Goal: Transaction & Acquisition: Purchase product/service

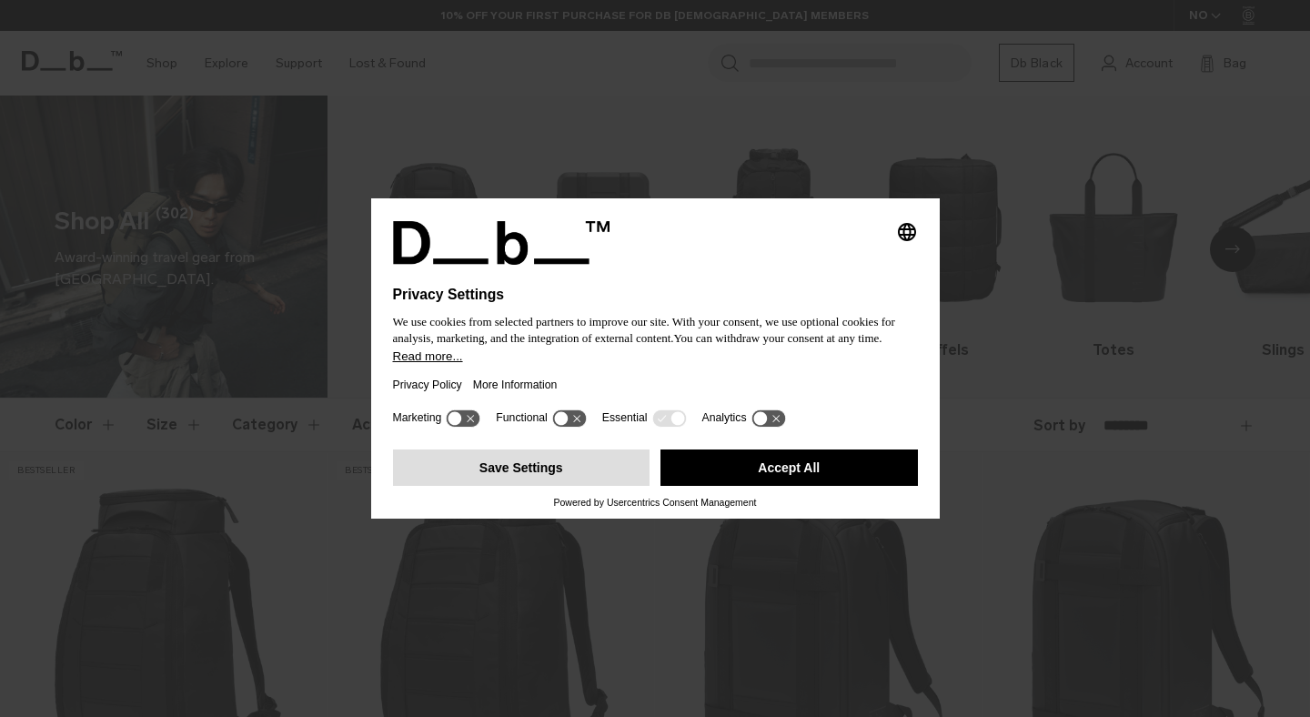
click at [557, 481] on button "Save Settings" at bounding box center [521, 467] width 257 height 36
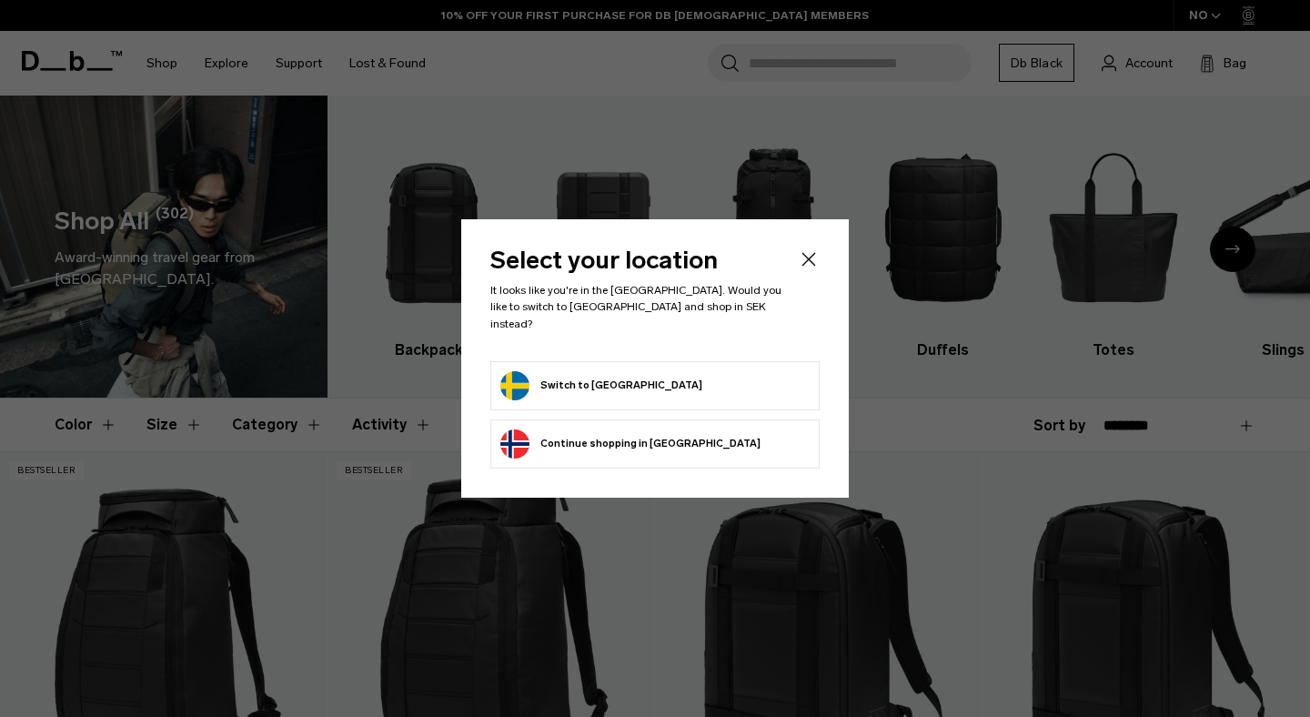
click at [598, 371] on button "Switch to Sweden" at bounding box center [601, 385] width 202 height 29
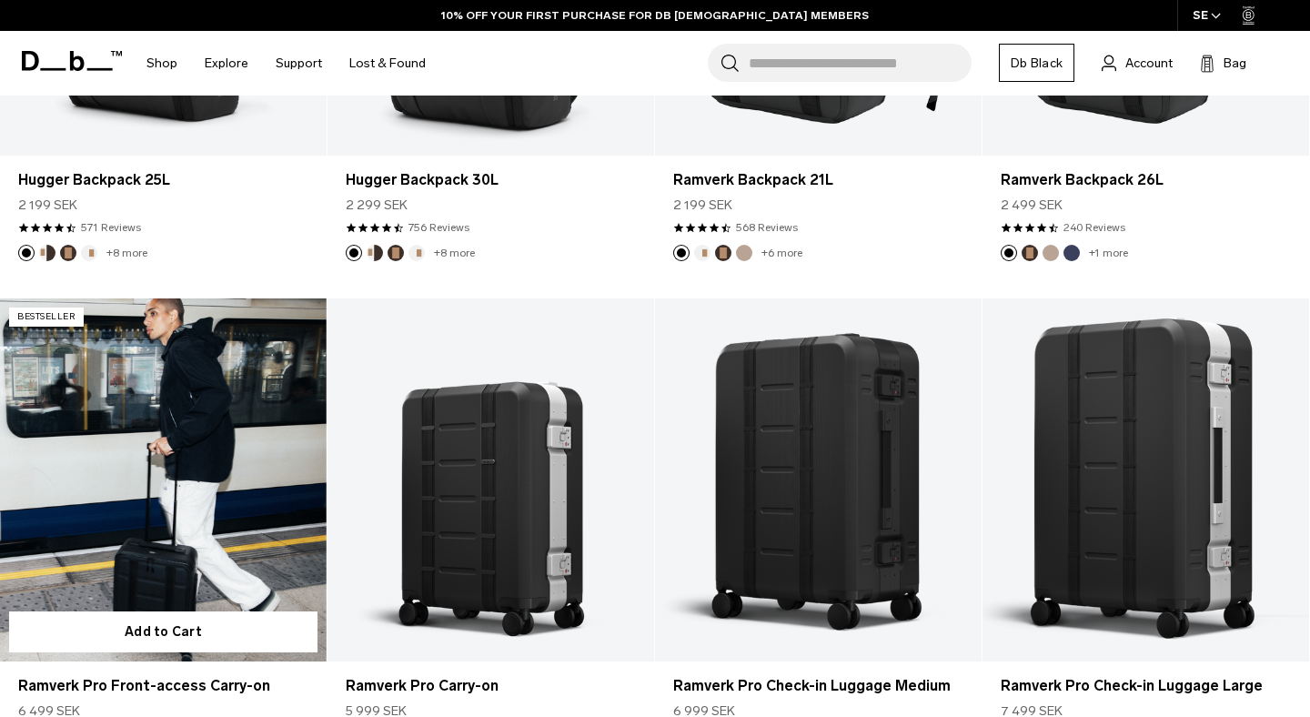
scroll to position [477, 0]
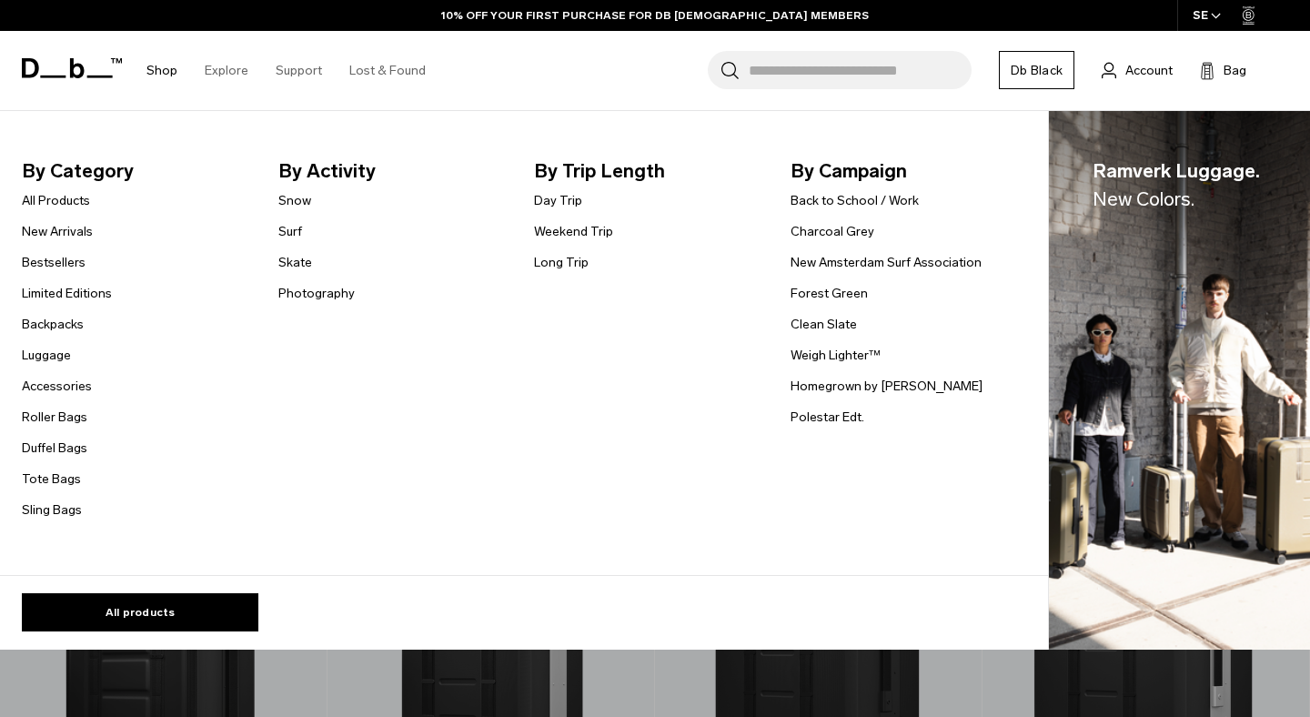
click at [155, 68] on link "Shop" at bounding box center [161, 70] width 31 height 65
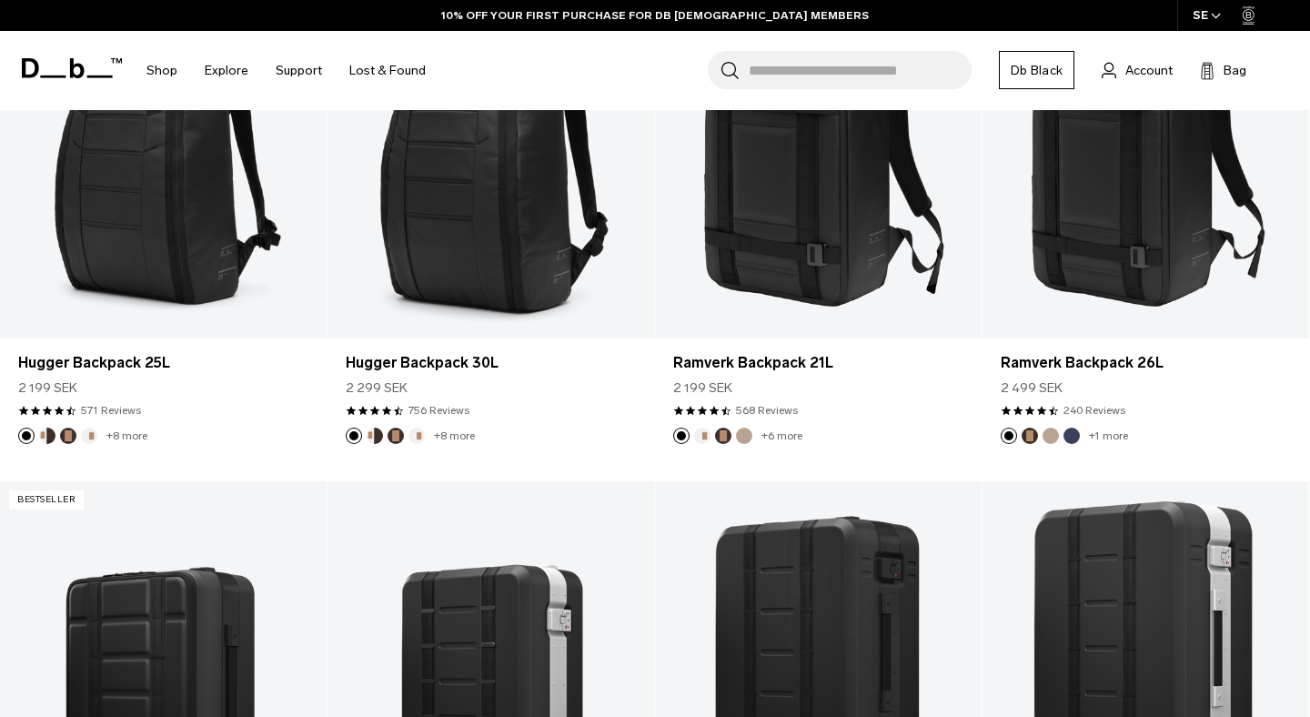
click at [101, 74] on icon at bounding box center [72, 68] width 100 height 20
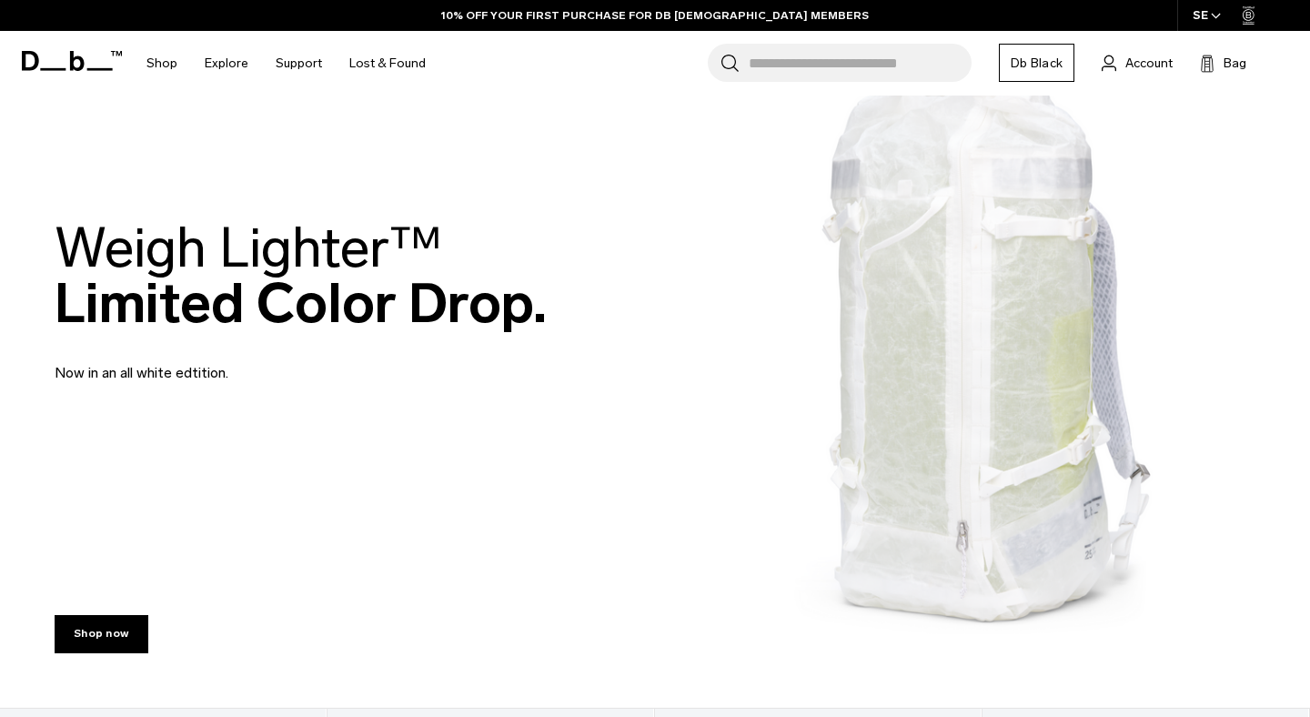
scroll to position [105, 0]
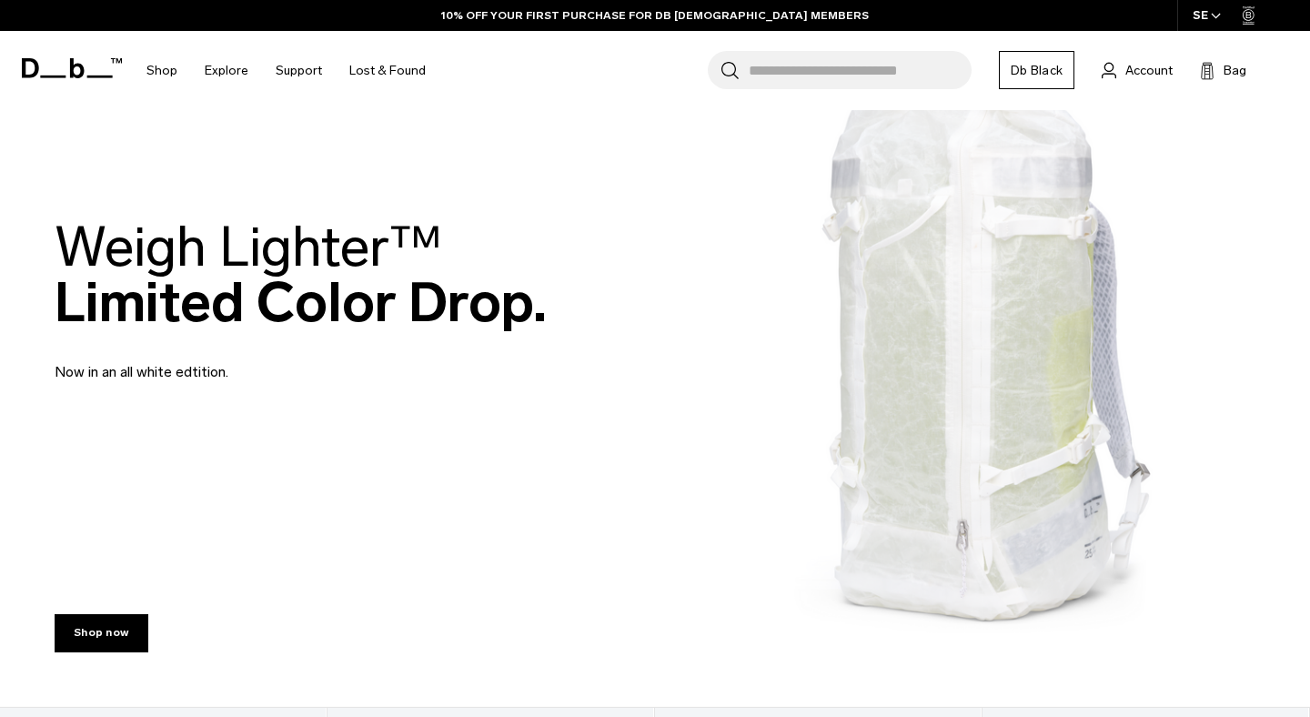
click at [276, 304] on h2 "Weigh Lighter™  Limited Color Drop." at bounding box center [301, 274] width 492 height 111
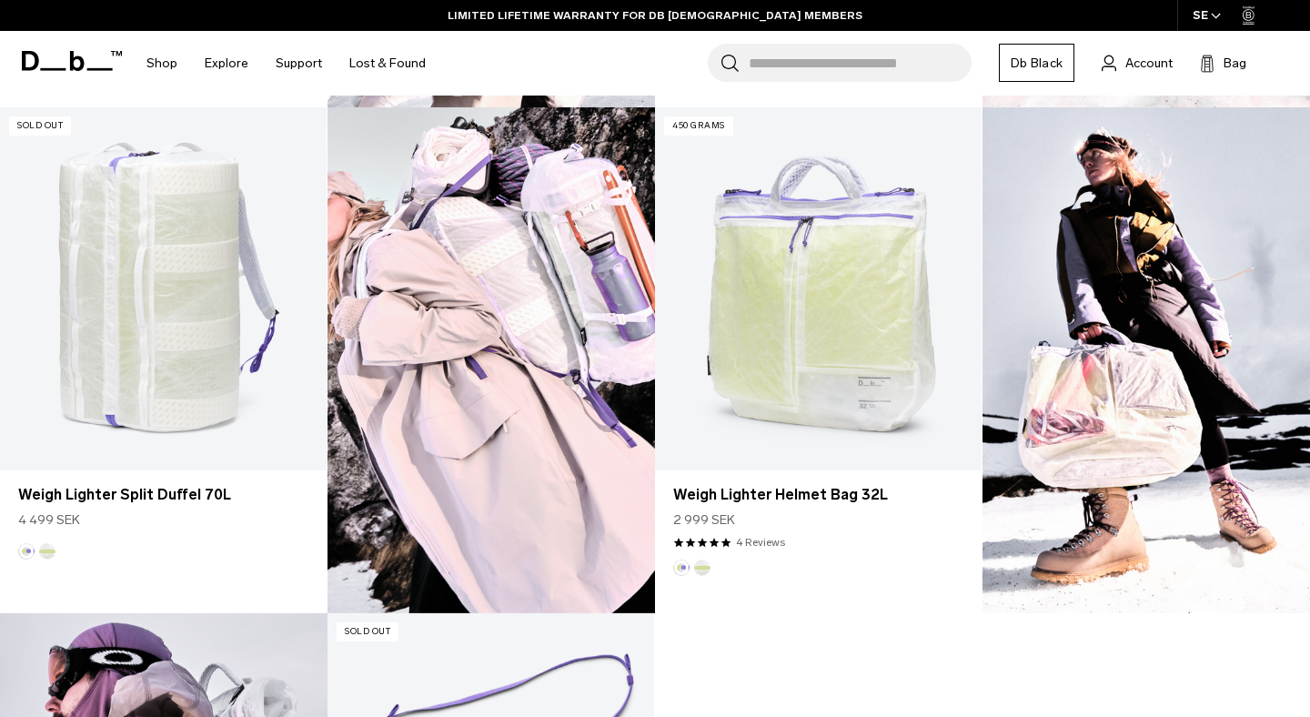
scroll to position [1500, 0]
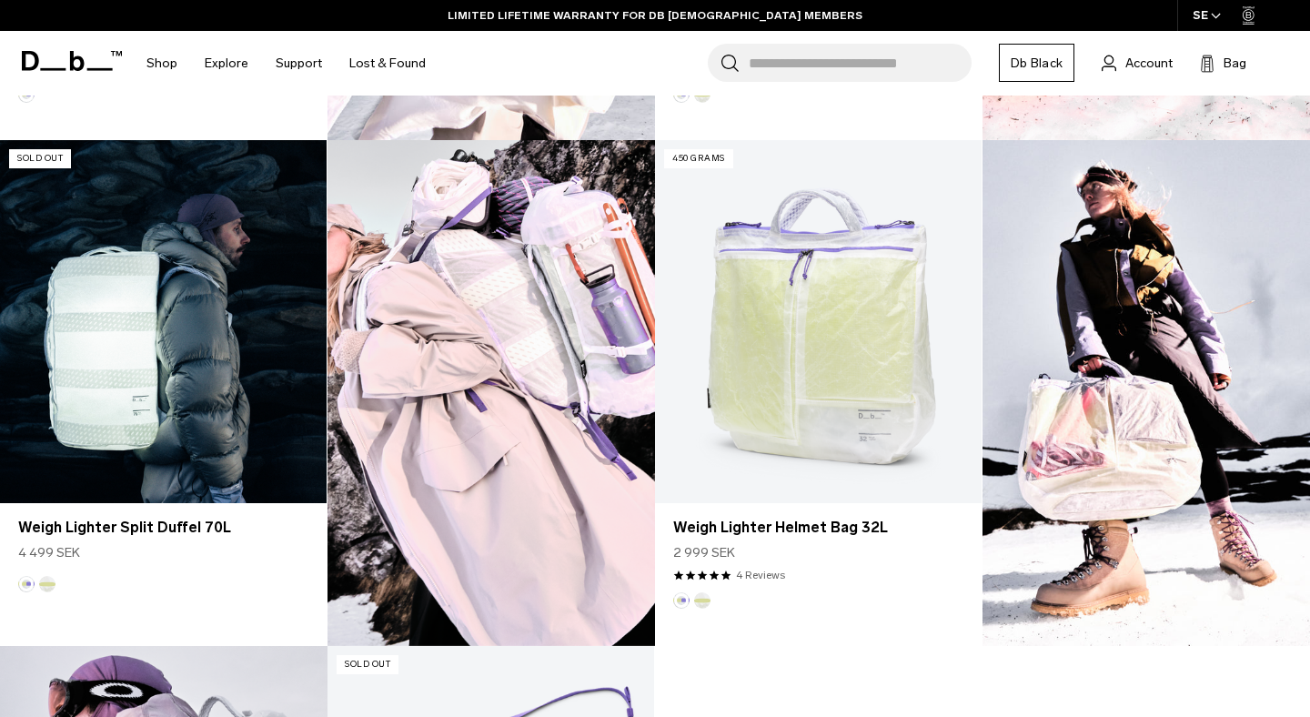
click at [224, 384] on link "Weigh Lighter Split Duffel 70L" at bounding box center [163, 321] width 326 height 363
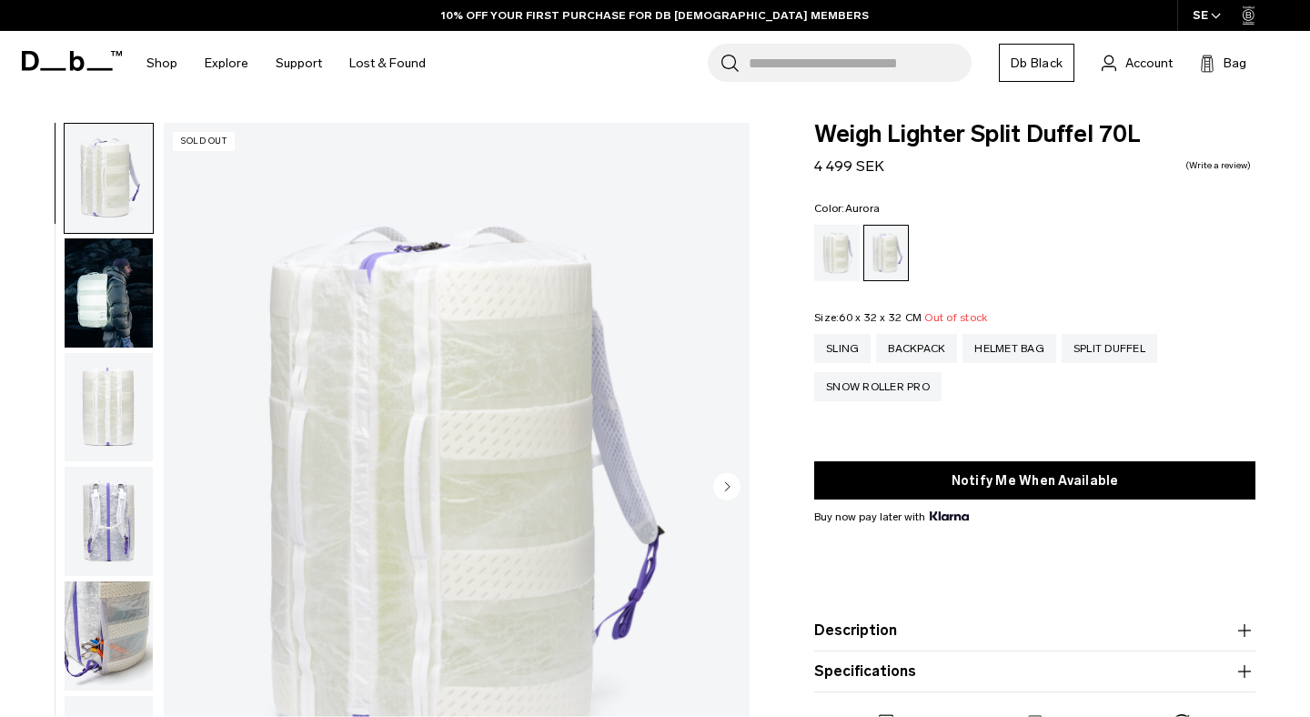
click at [113, 391] on img "button" at bounding box center [109, 407] width 88 height 109
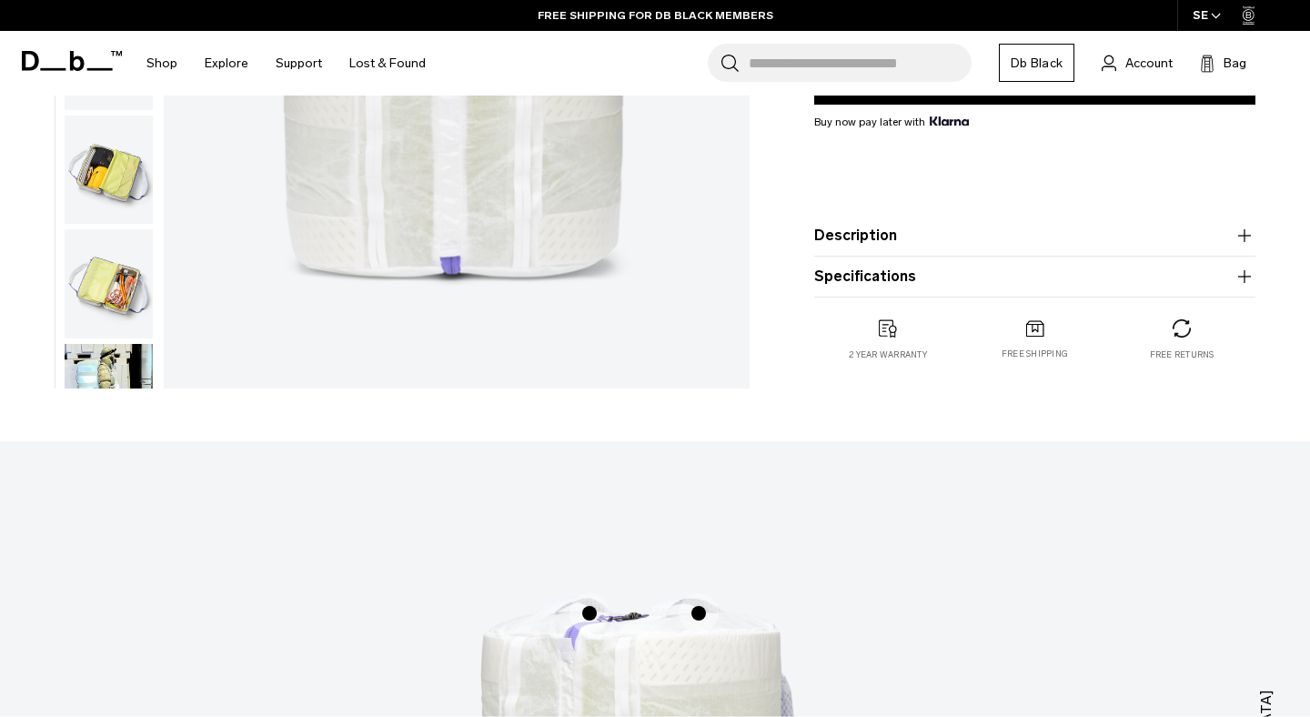
scroll to position [411, 0]
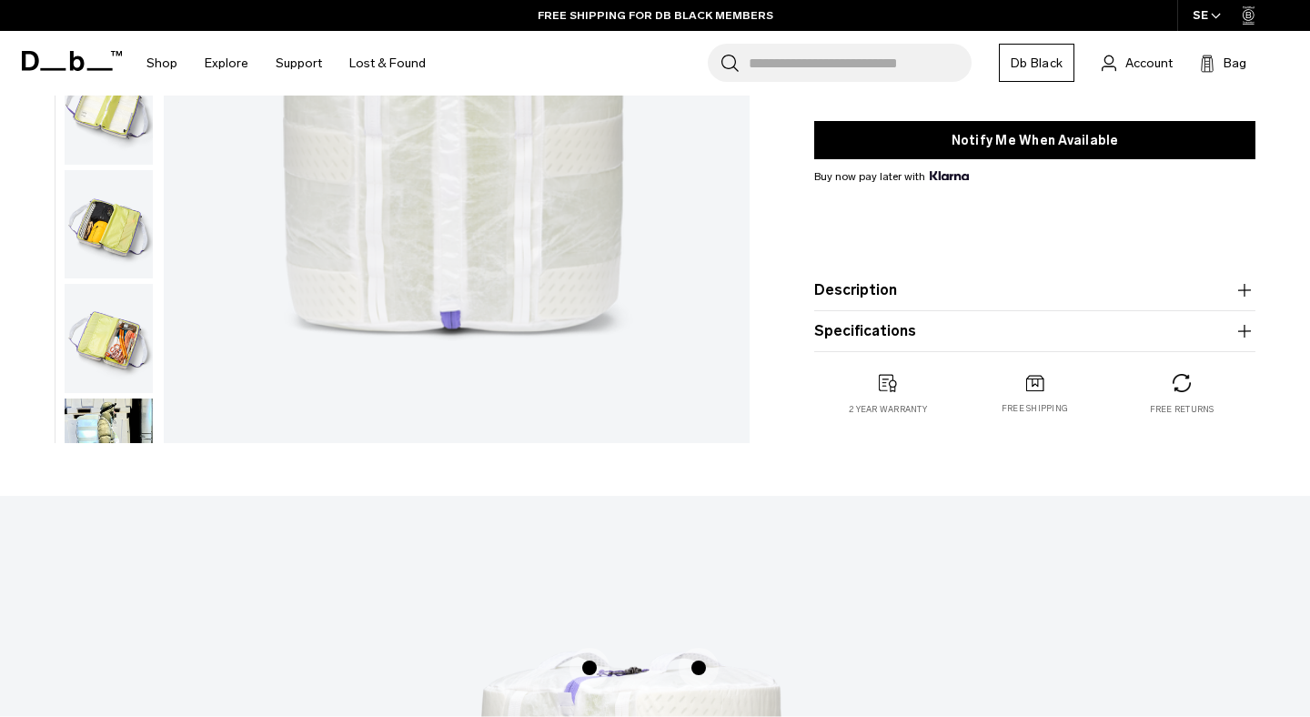
click at [870, 292] on button "Description" at bounding box center [1034, 290] width 441 height 22
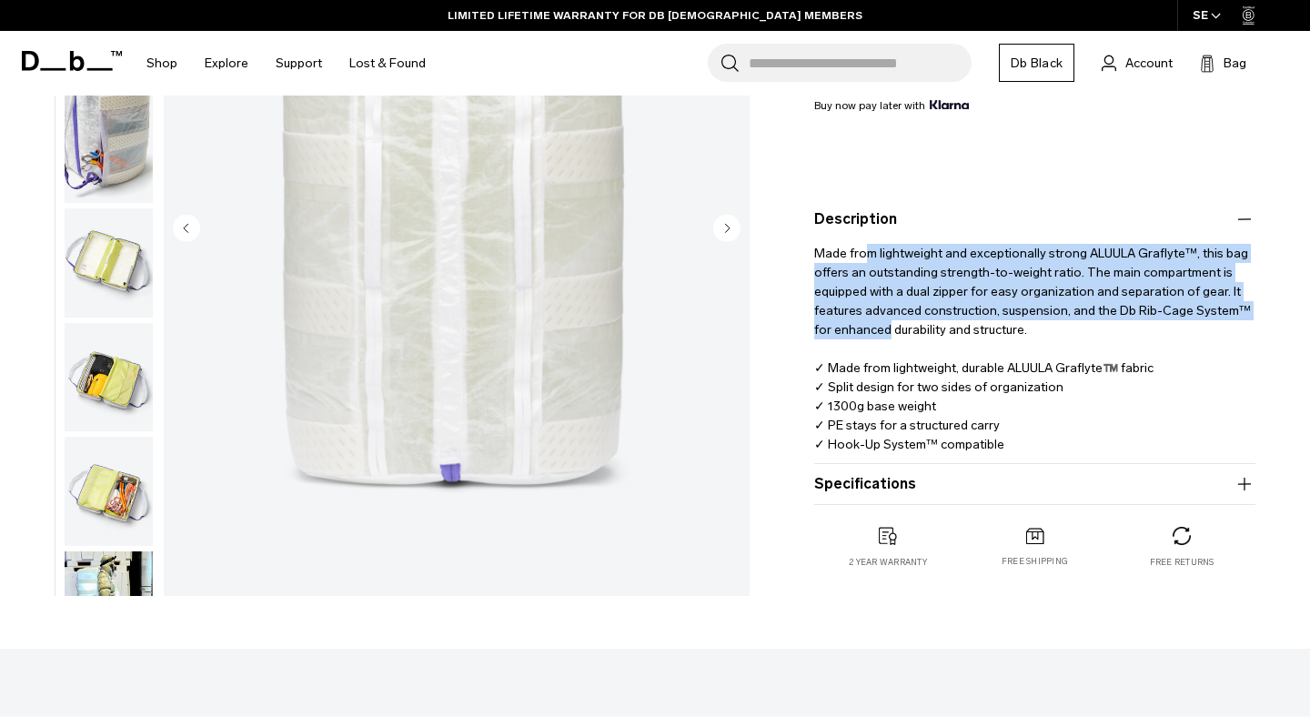
drag, startPoint x: 866, startPoint y: 248, endPoint x: 887, endPoint y: 322, distance: 76.6
click at [887, 322] on p "Made from lightweight and exceptionally strong ALUULA Graflyte™, this bag offer…" at bounding box center [1034, 342] width 441 height 224
click at [915, 323] on p "Made from lightweight and exceptionally strong ALUULA Graflyte™, this bag offer…" at bounding box center [1034, 342] width 441 height 224
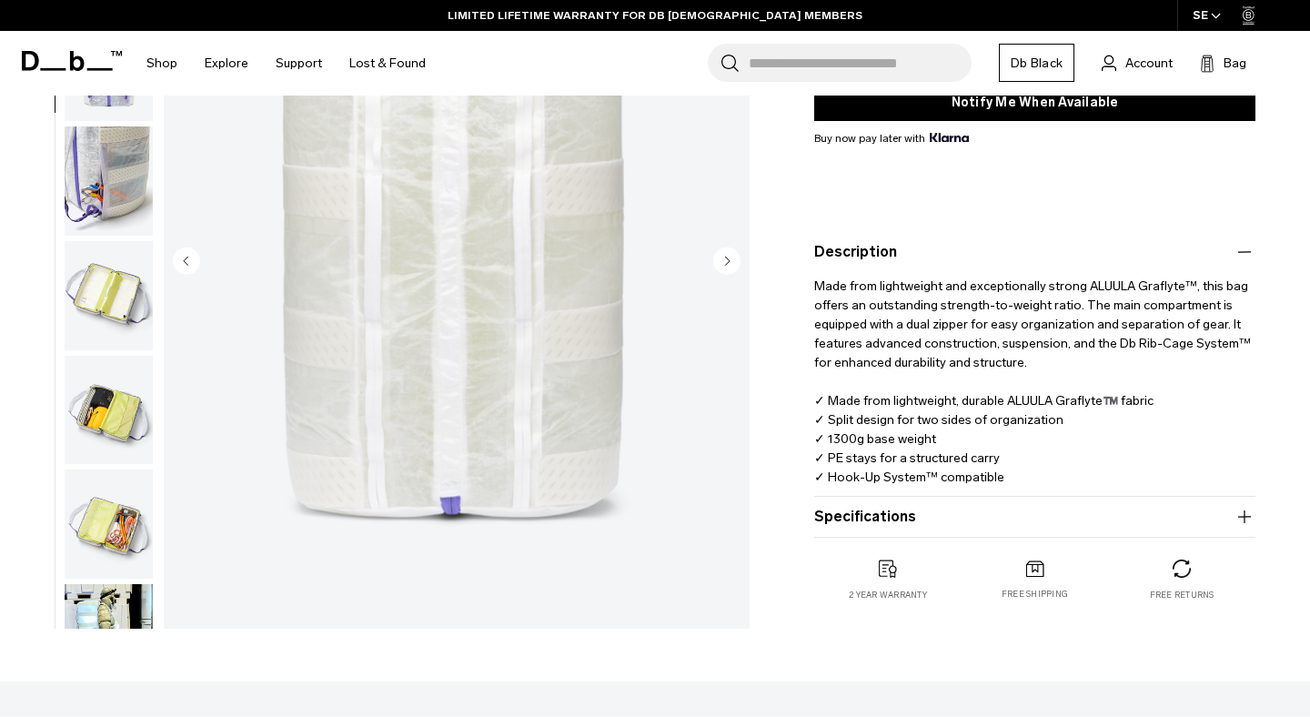
scroll to position [376, 0]
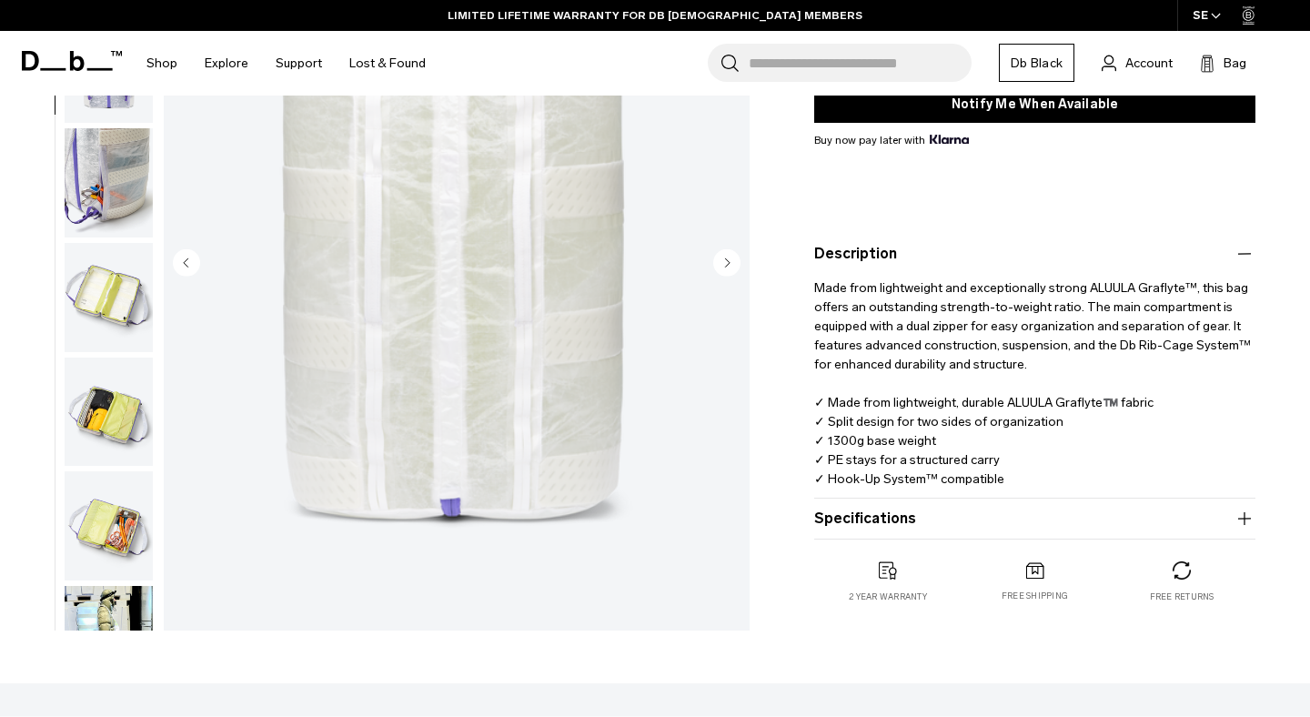
click at [100, 306] on img "button" at bounding box center [109, 297] width 88 height 109
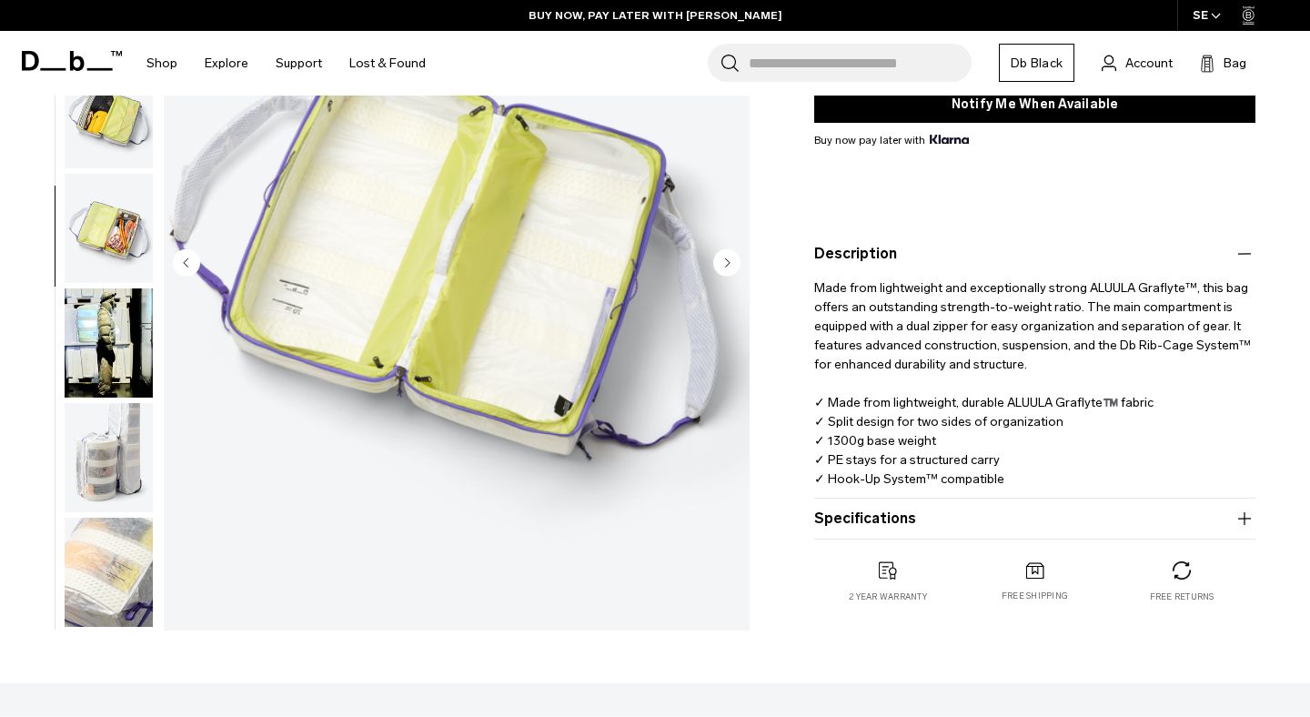
scroll to position [572, 0]
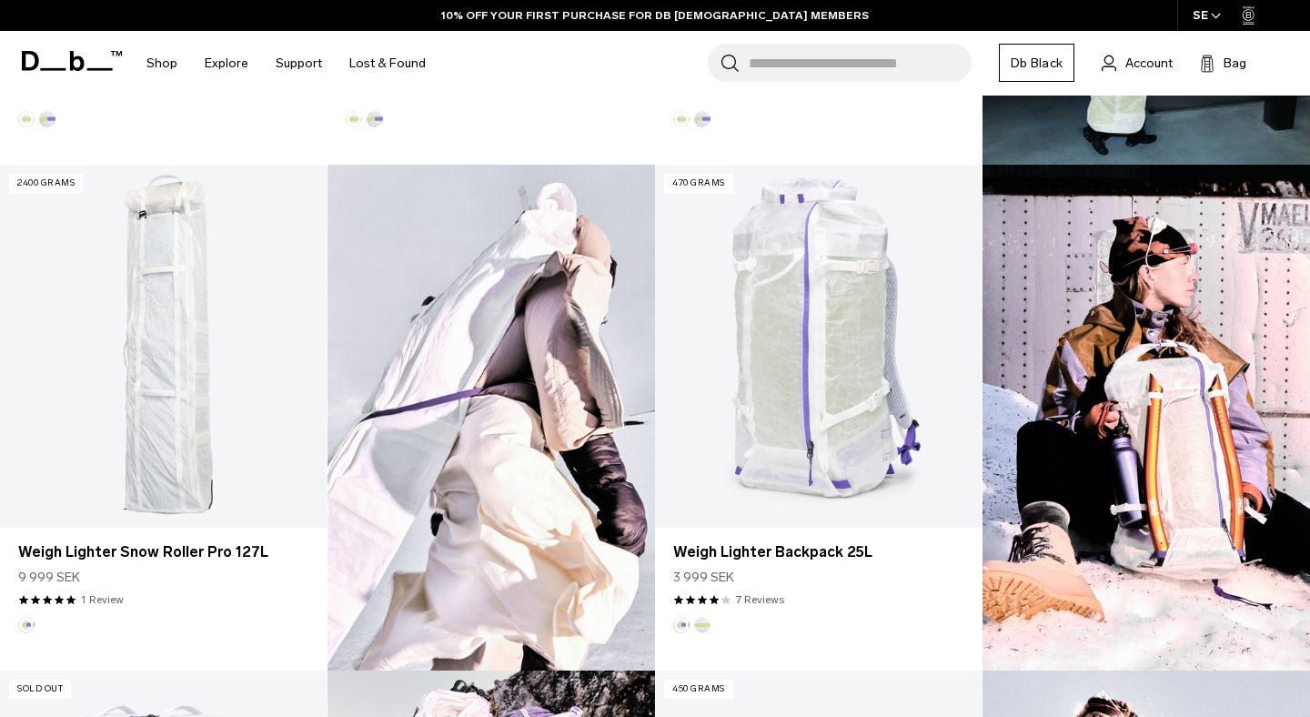
scroll to position [1033, 0]
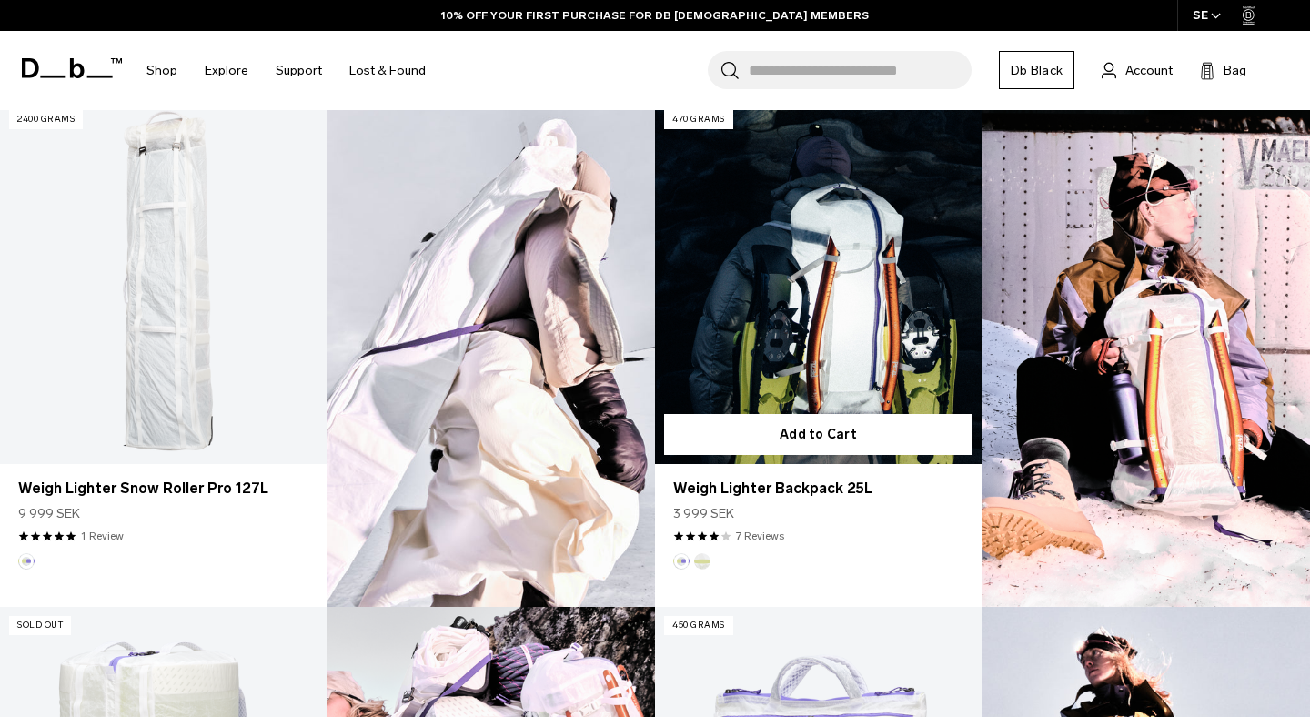
click at [809, 368] on link "Weigh Lighter Backpack 25L" at bounding box center [818, 282] width 326 height 363
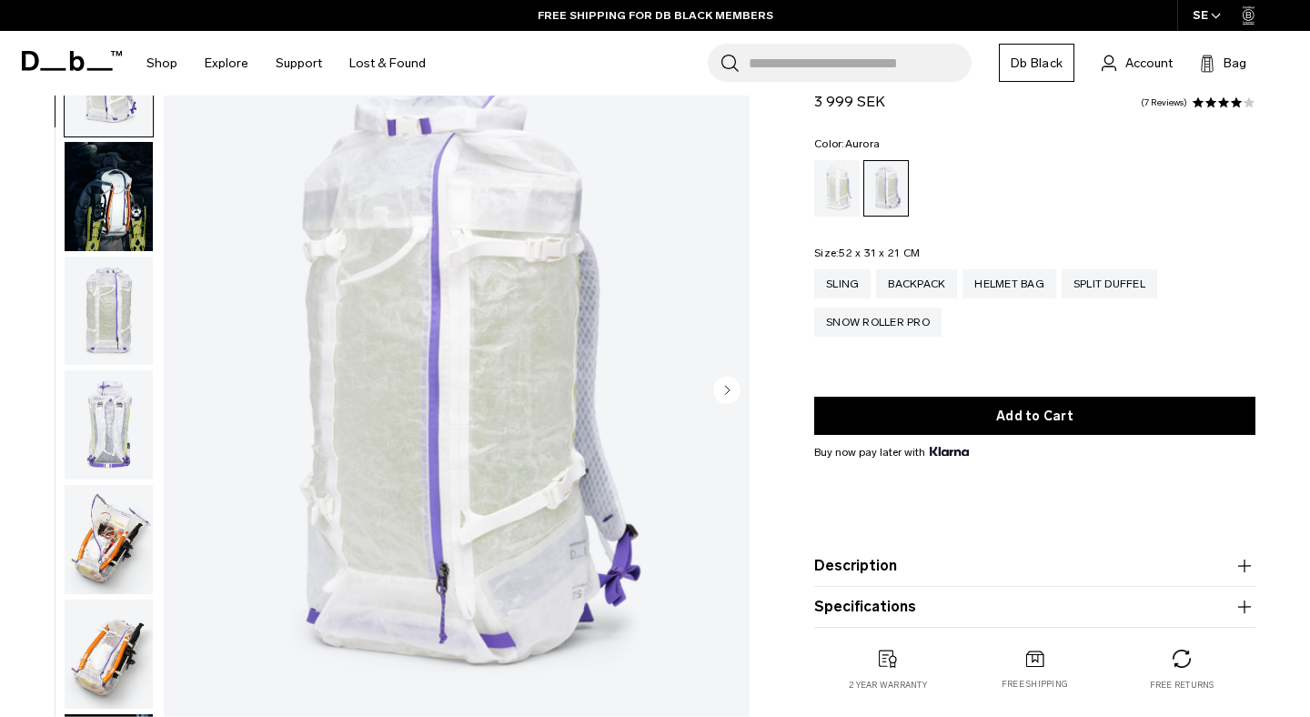
scroll to position [81, 0]
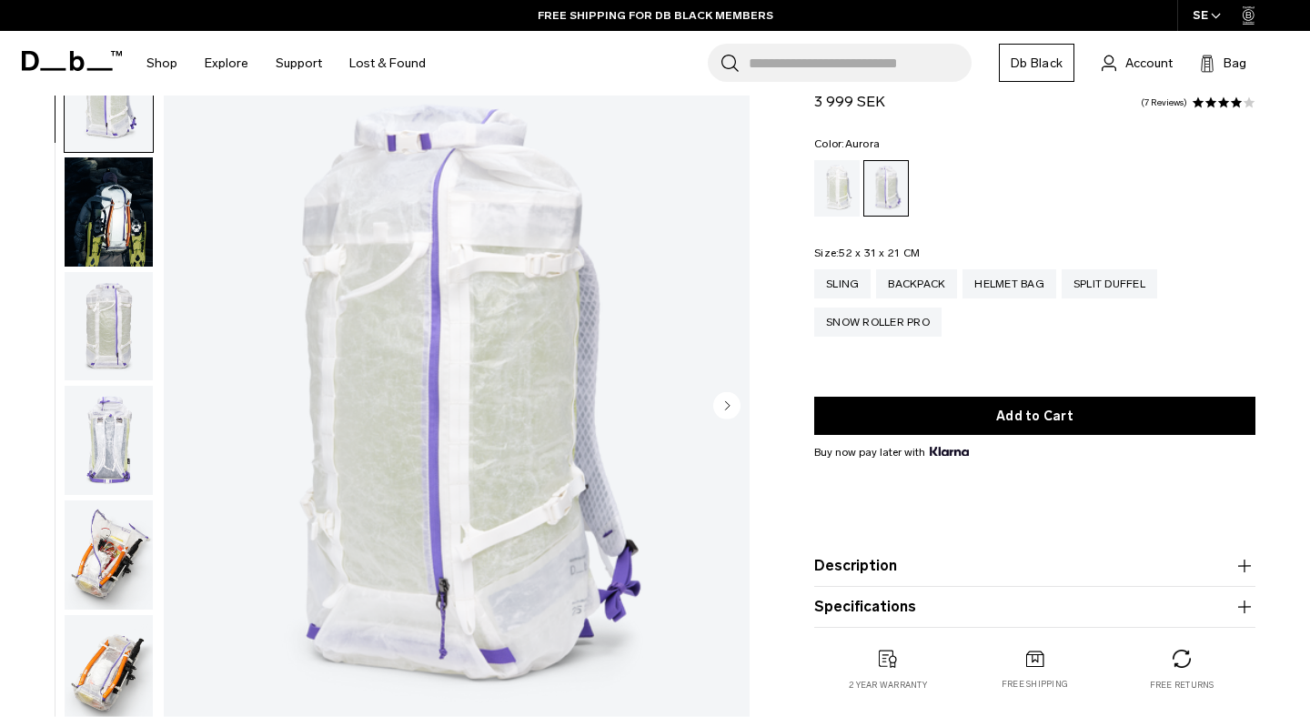
click at [929, 561] on button "Description" at bounding box center [1034, 566] width 441 height 22
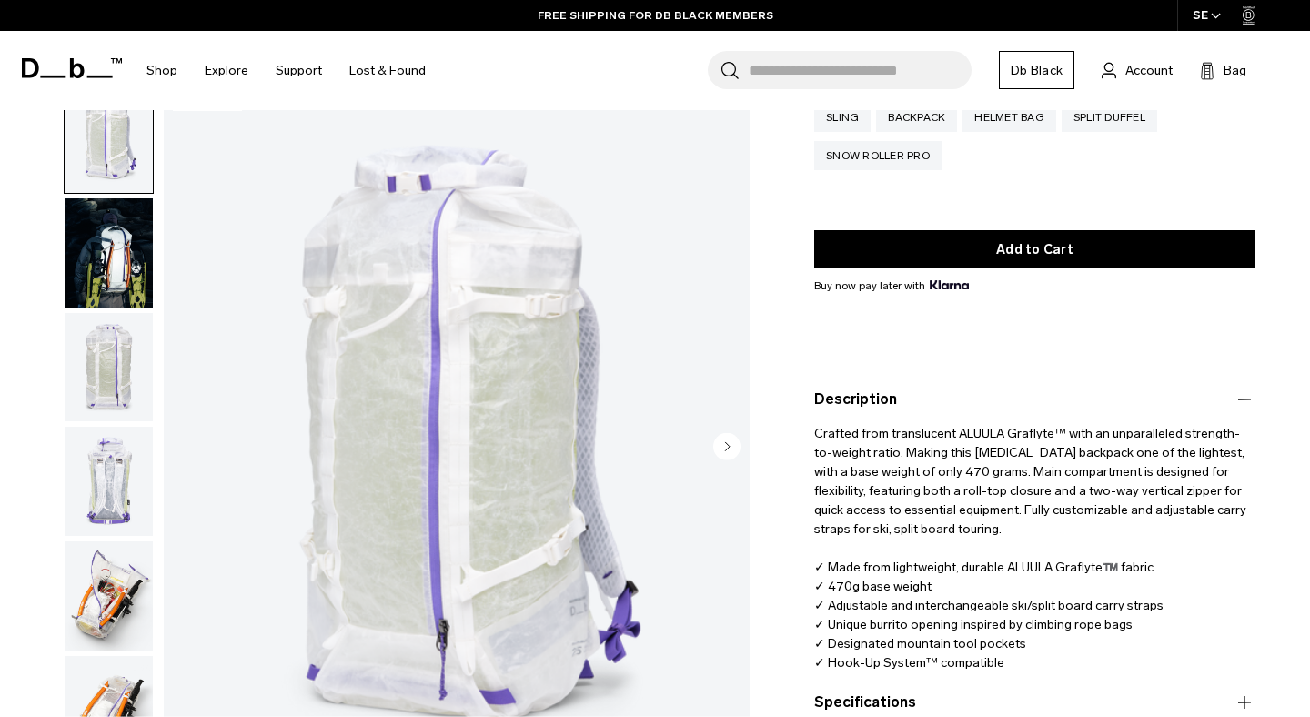
scroll to position [233, 0]
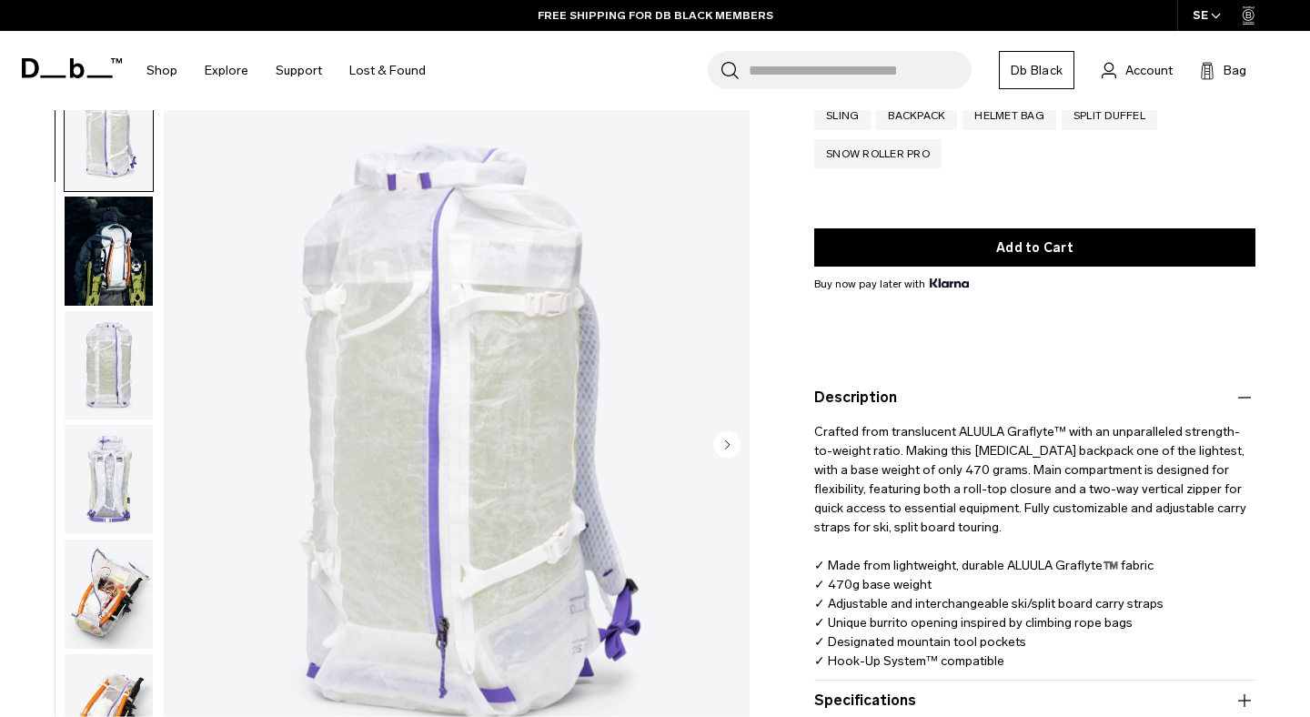
click at [107, 587] on img "button" at bounding box center [109, 593] width 88 height 109
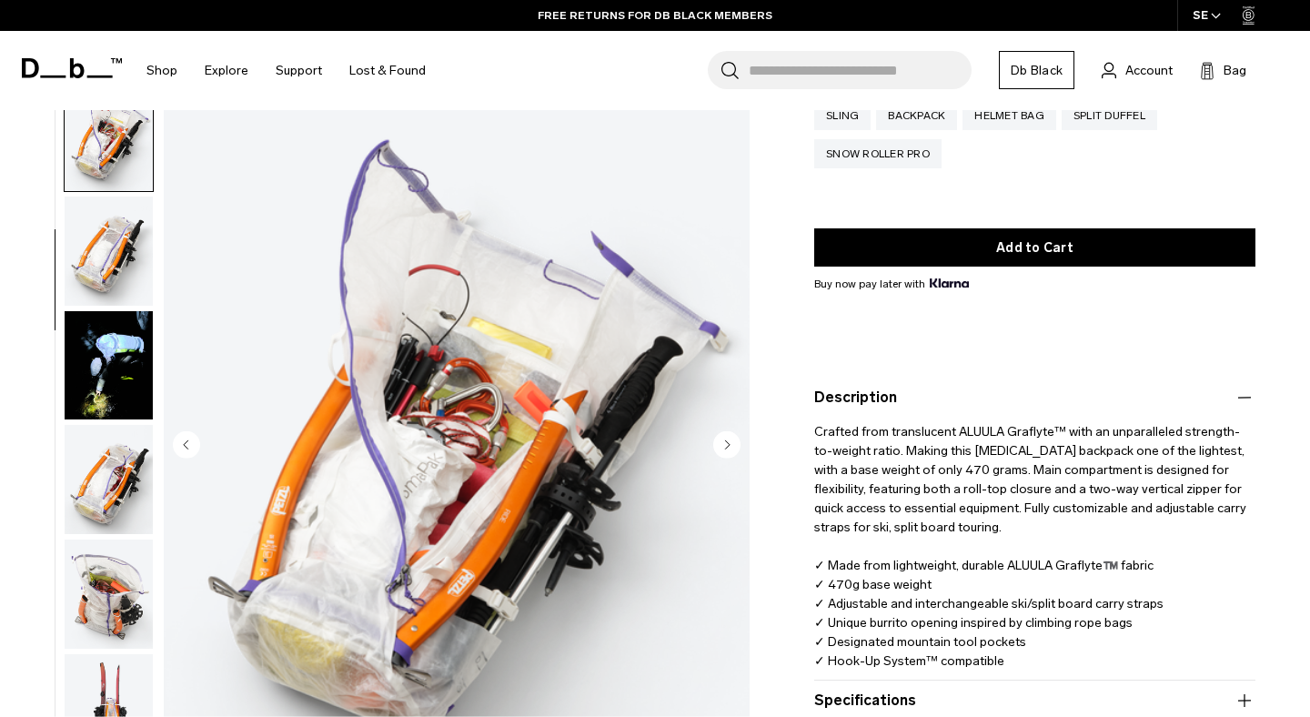
click at [110, 502] on img "button" at bounding box center [109, 479] width 88 height 109
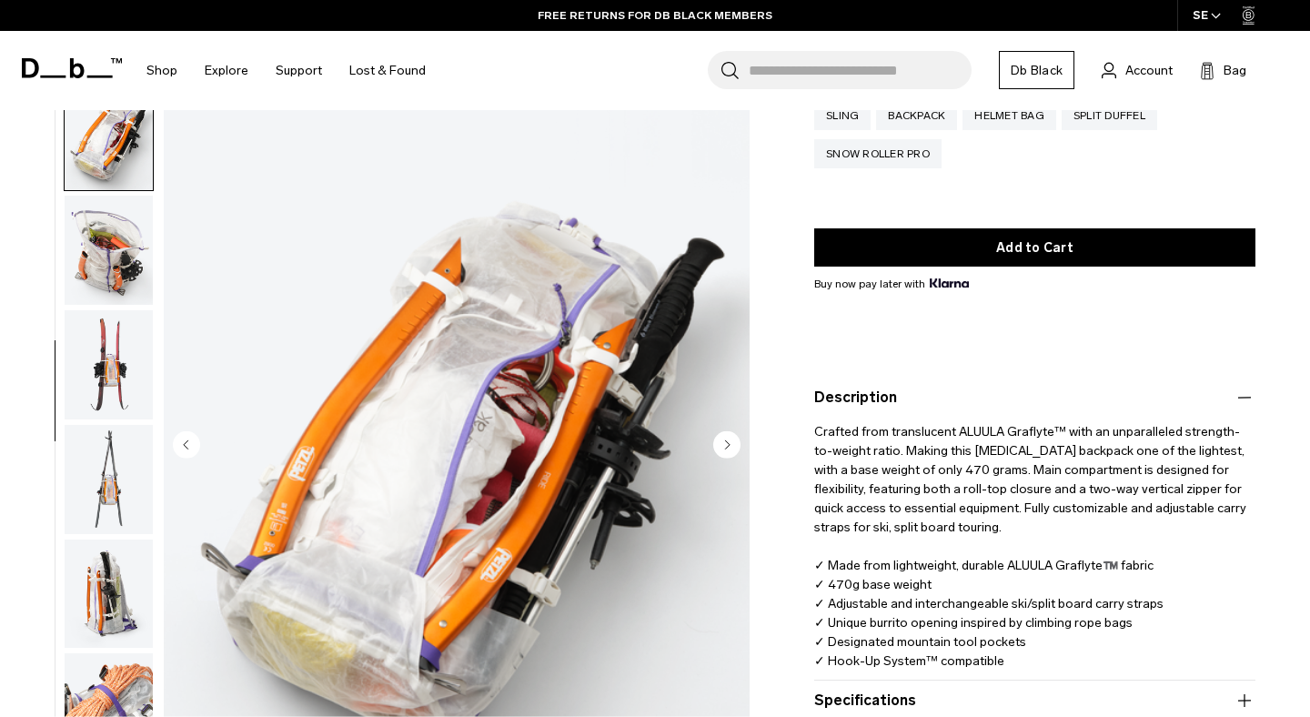
click at [108, 383] on img "button" at bounding box center [109, 364] width 88 height 109
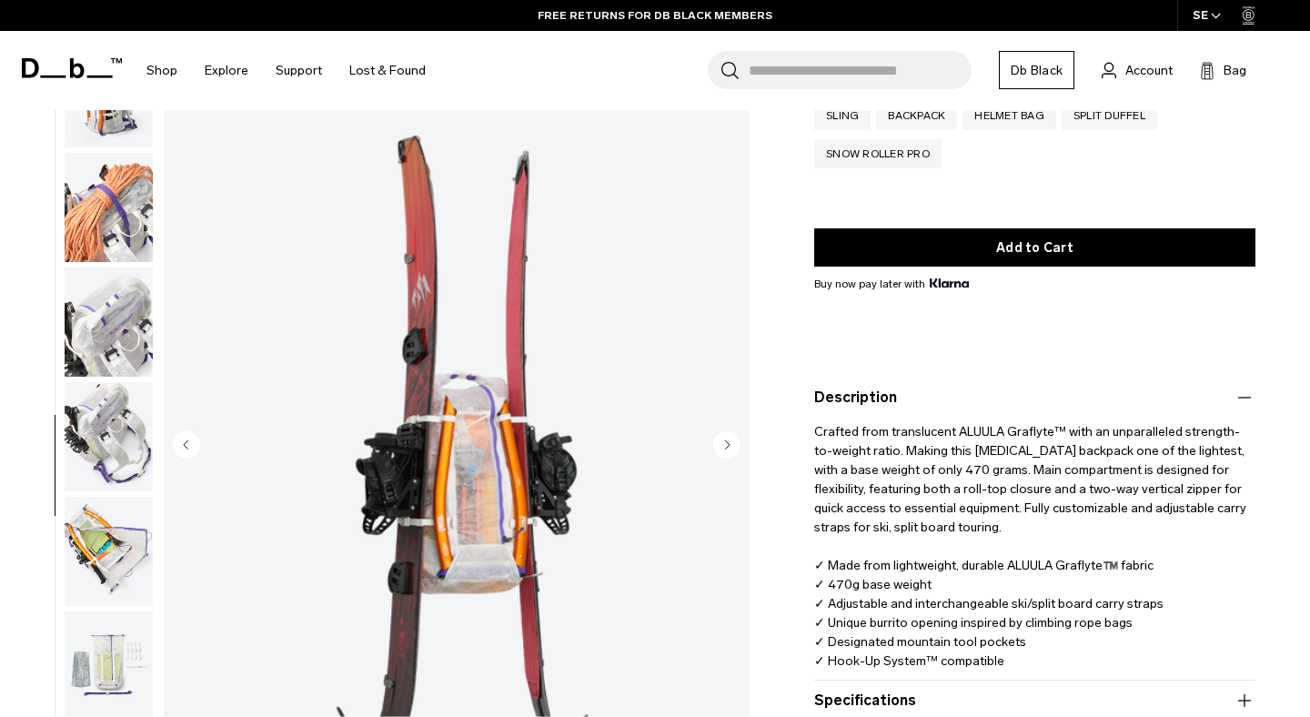
scroll to position [1302, 0]
click at [107, 551] on img "button" at bounding box center [109, 550] width 88 height 109
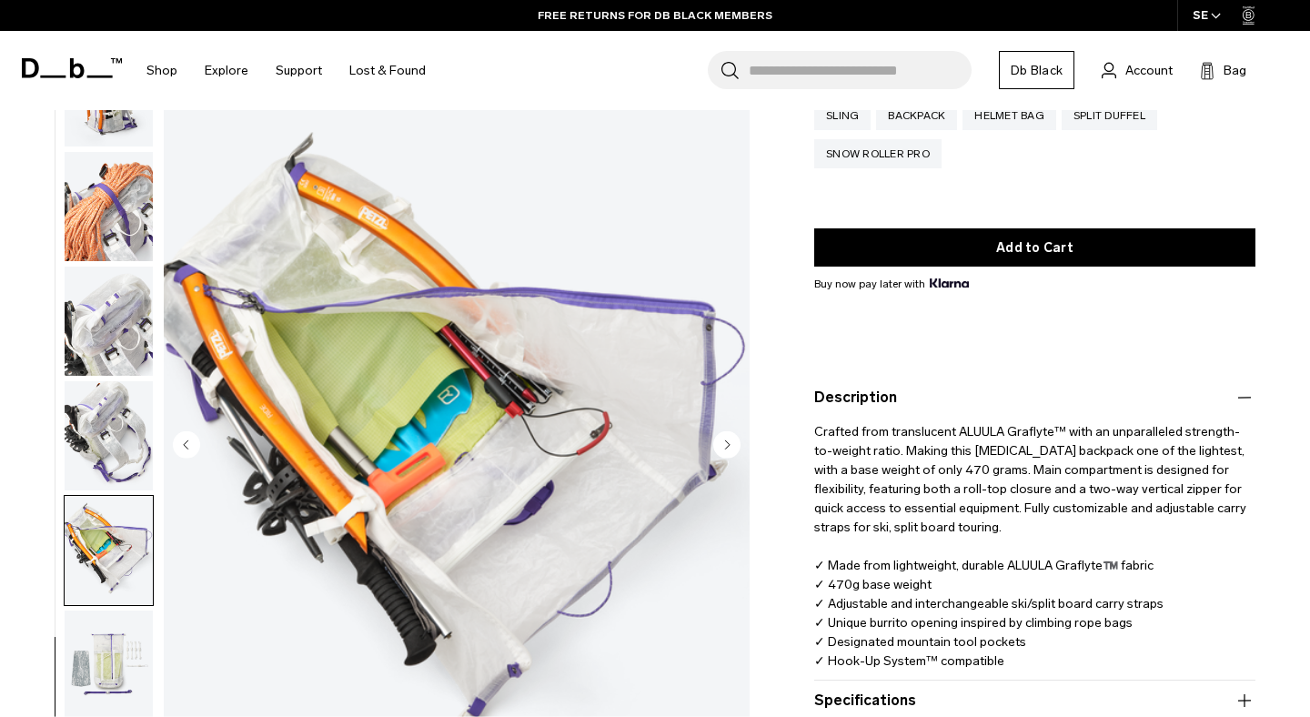
scroll to position [1324, 0]
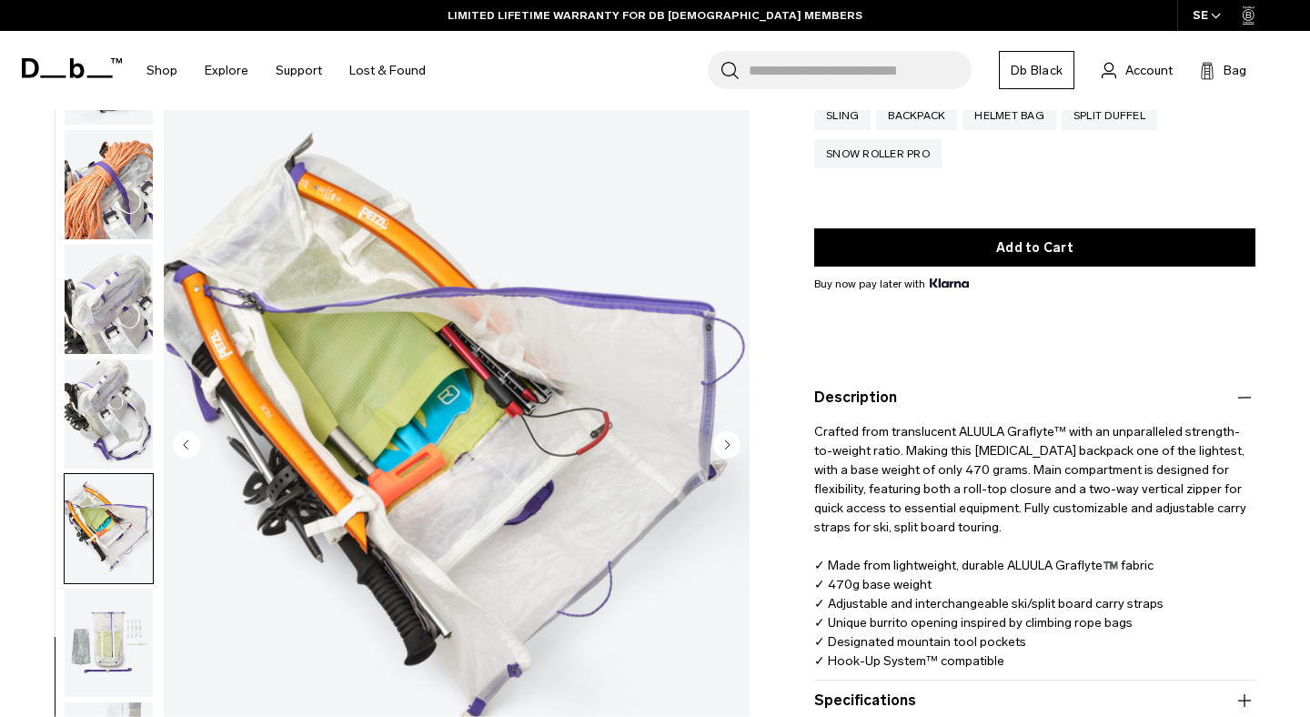
click at [107, 634] on img "button" at bounding box center [109, 641] width 88 height 109
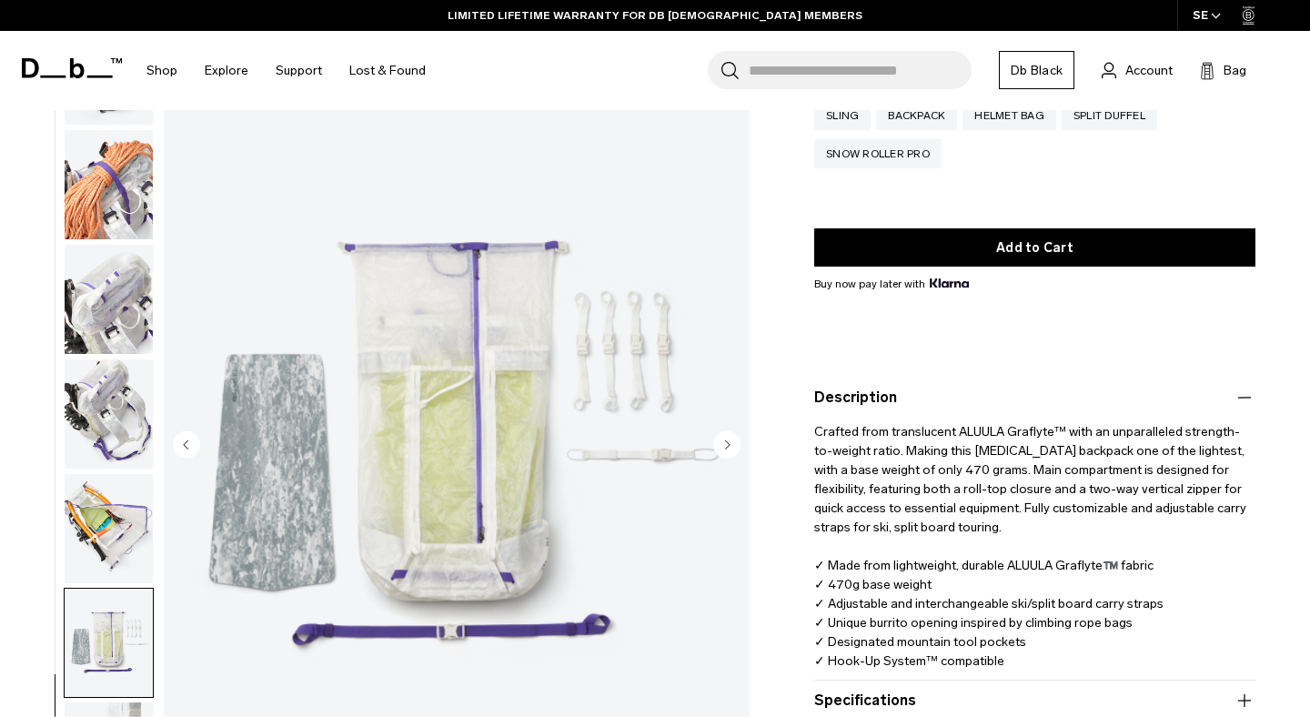
click at [89, 522] on img "button" at bounding box center [109, 528] width 88 height 109
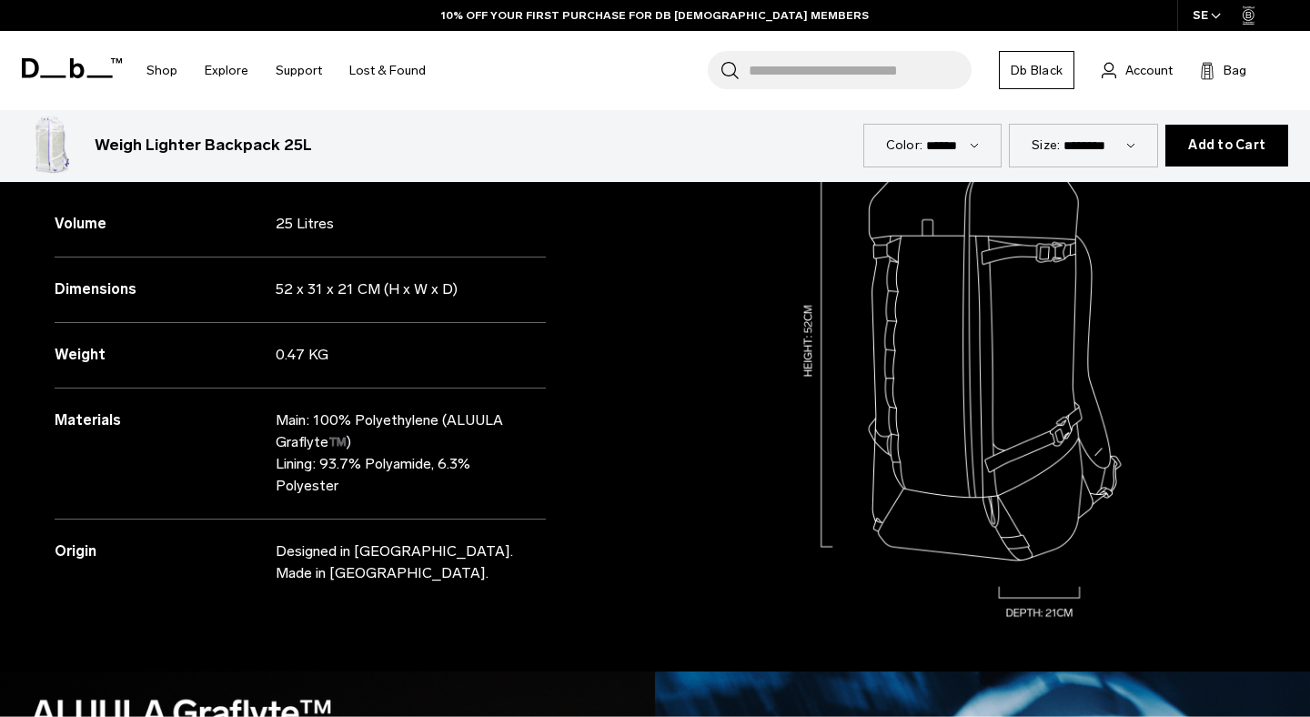
scroll to position [1835, 0]
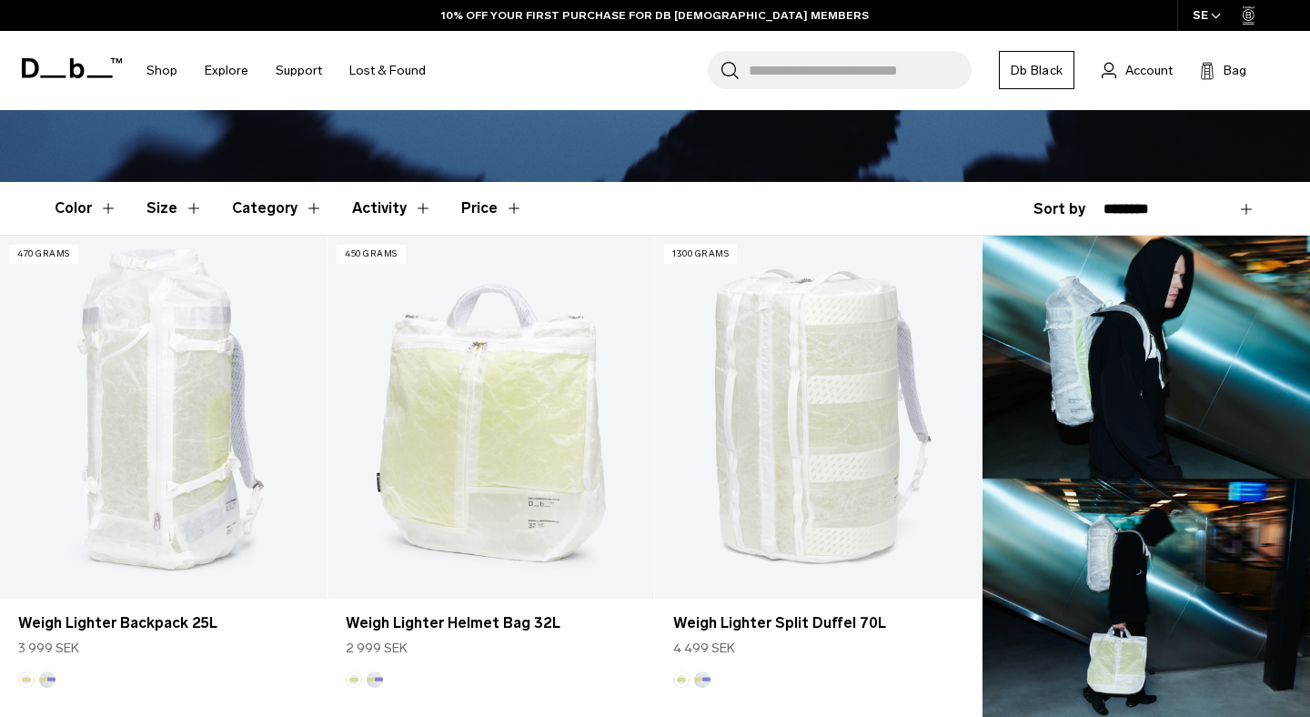
scroll to position [408, 0]
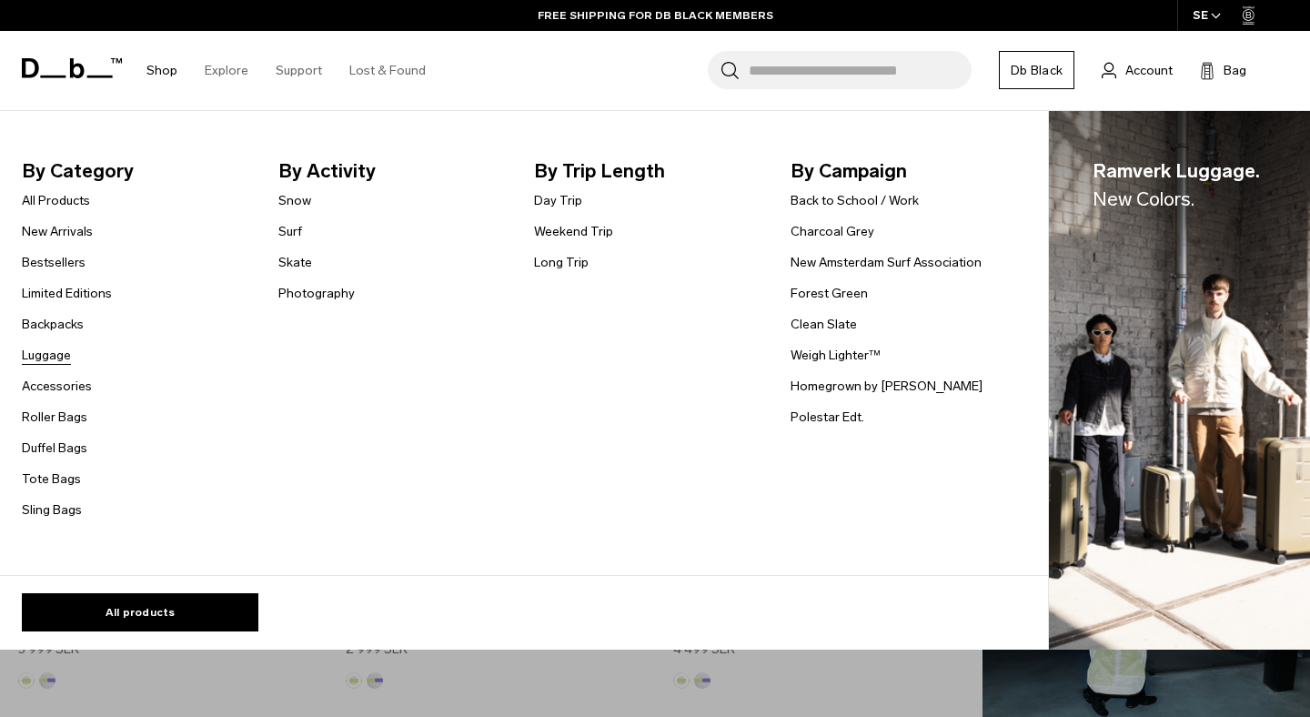
click at [61, 358] on link "Luggage" at bounding box center [46, 355] width 49 height 19
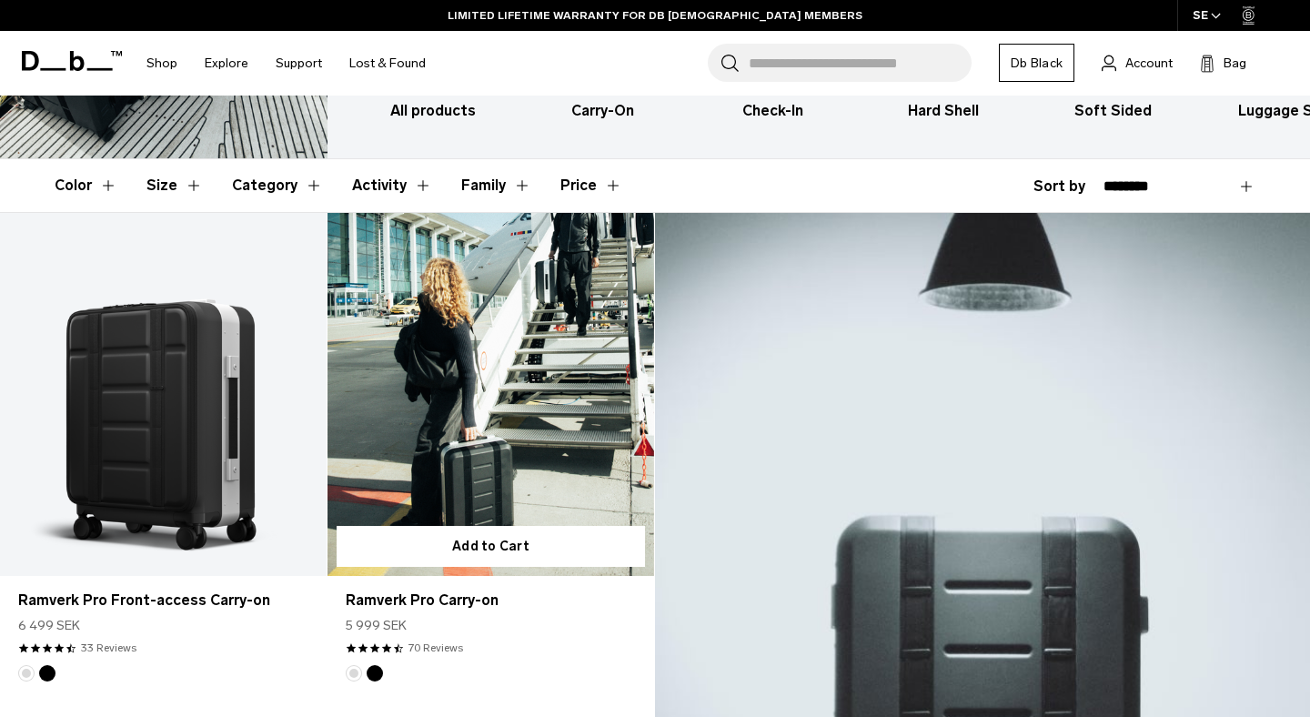
scroll to position [273, 0]
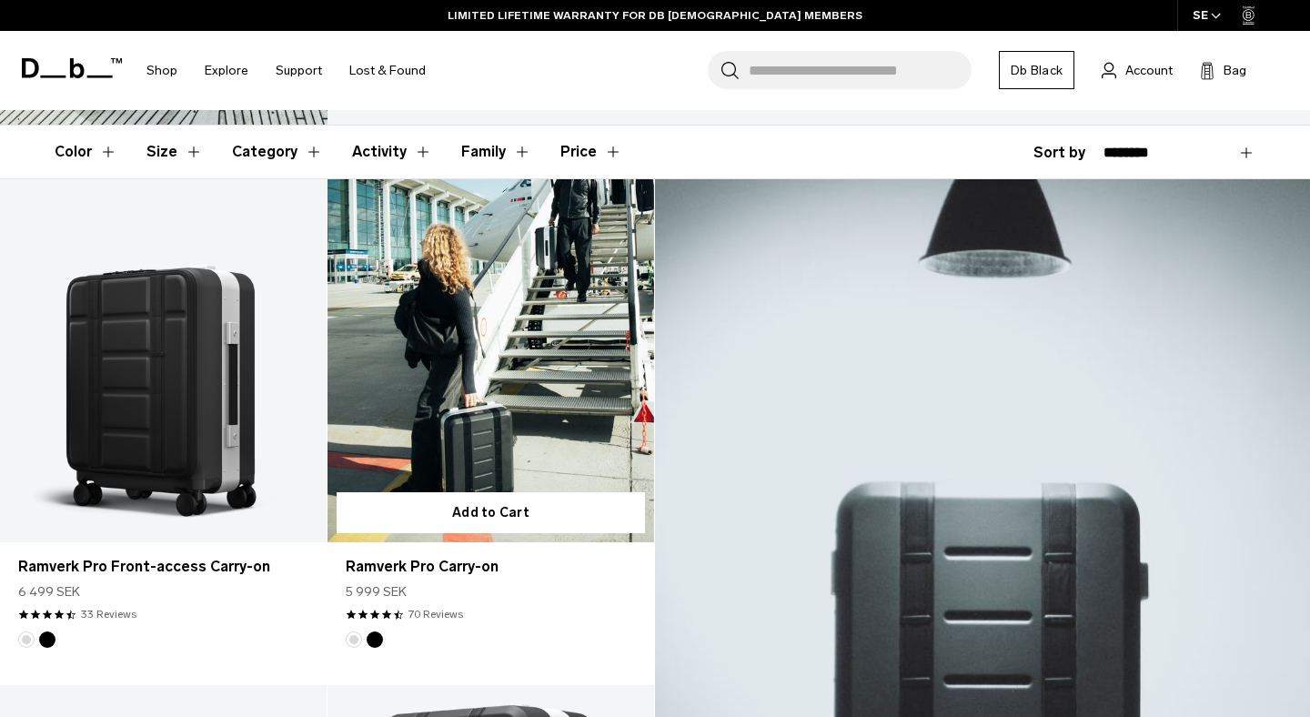
click at [520, 418] on link "Ramverk Pro Carry-on" at bounding box center [490, 360] width 326 height 363
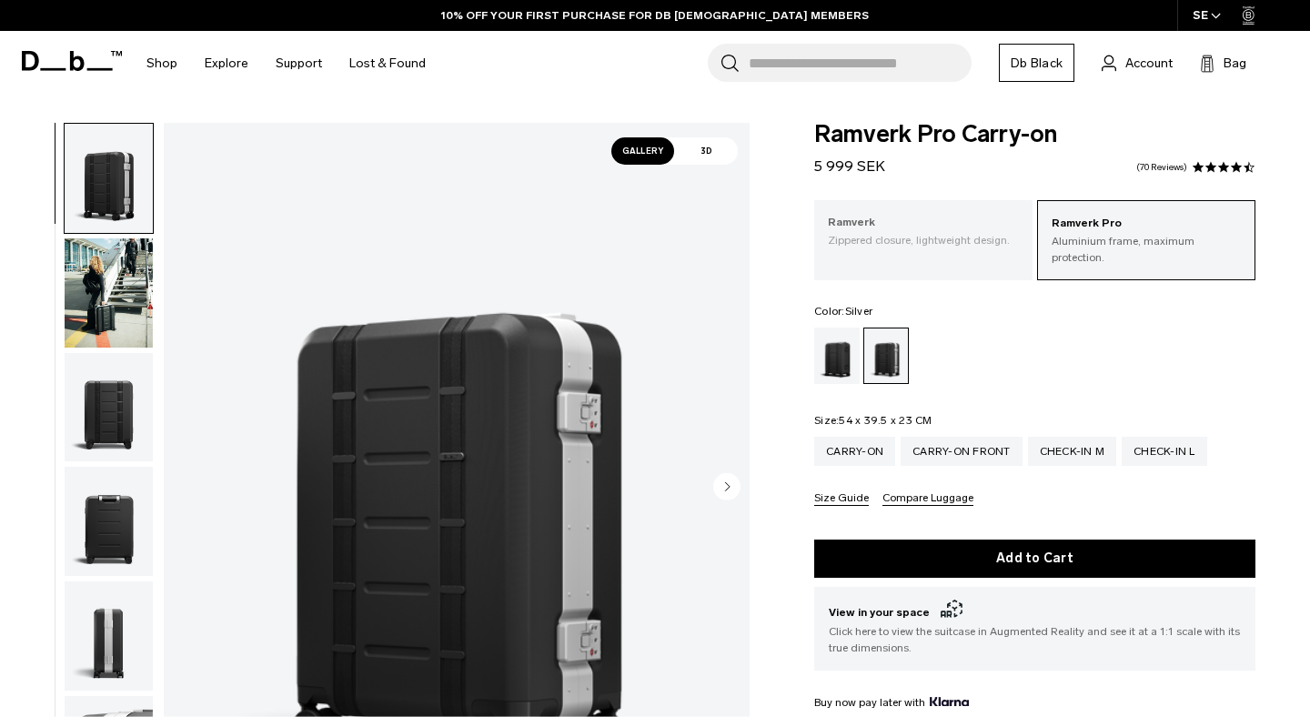
click at [945, 254] on div "Ramverk Zippered closure, lightweight design." at bounding box center [923, 231] width 218 height 62
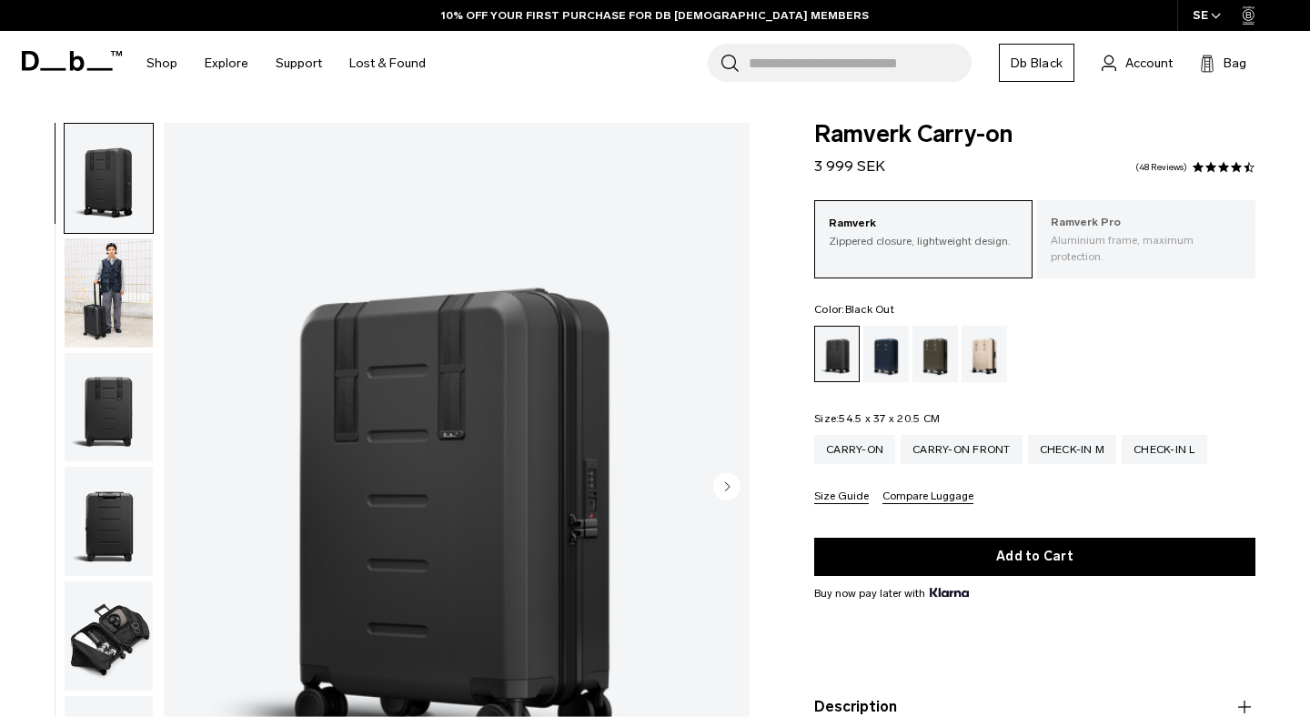
click at [1144, 224] on p "Ramverk Pro" at bounding box center [1145, 223] width 191 height 18
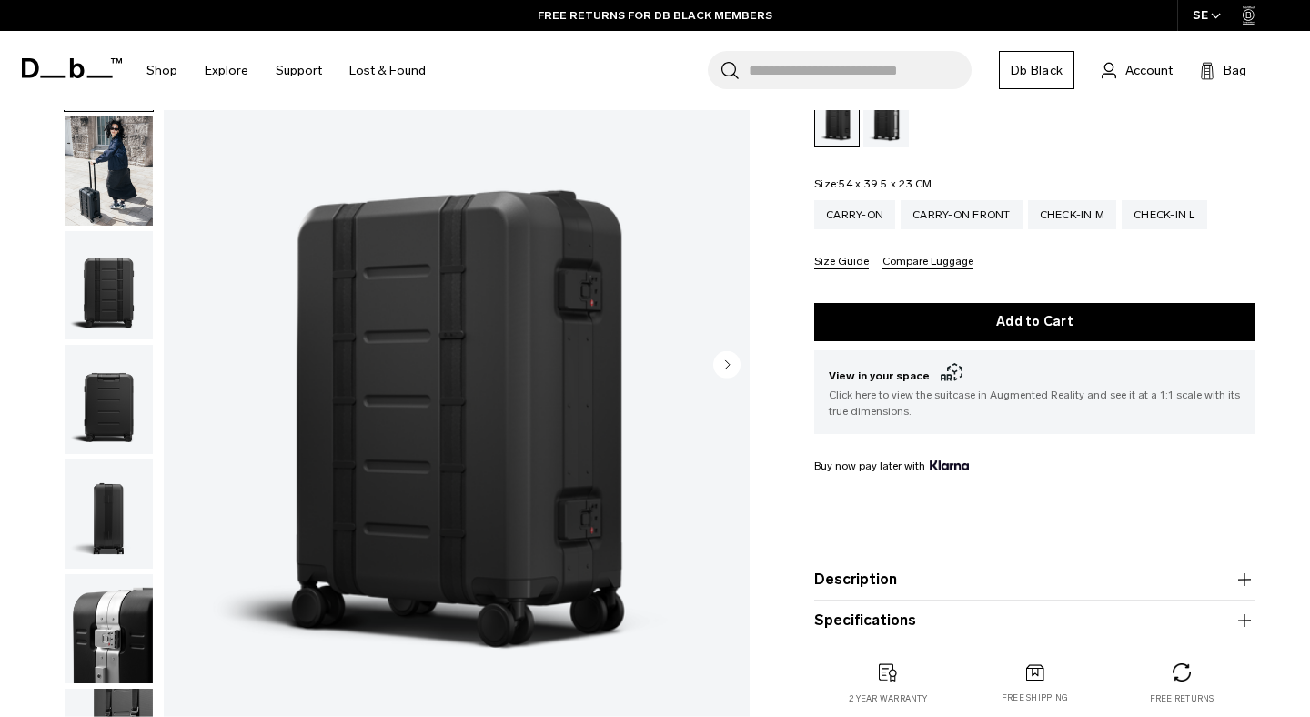
scroll to position [343, 0]
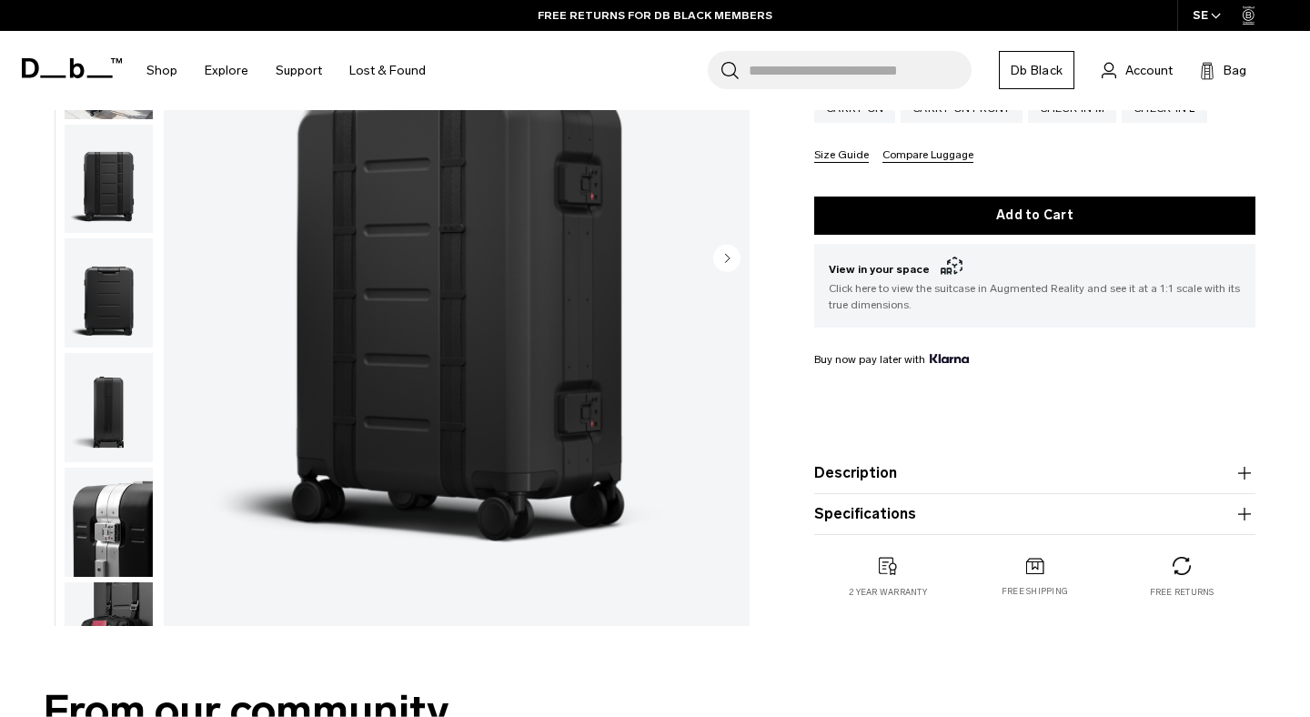
click at [880, 466] on button "Description" at bounding box center [1034, 473] width 441 height 22
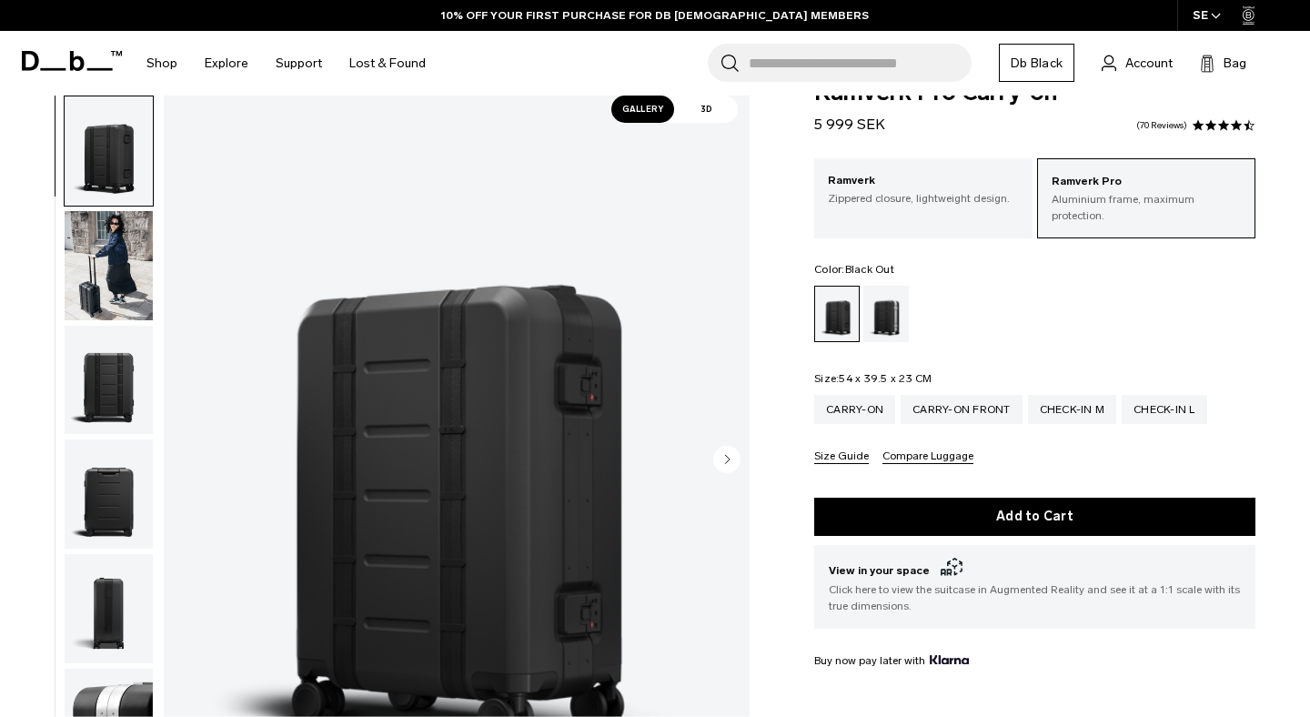
scroll to position [0, 0]
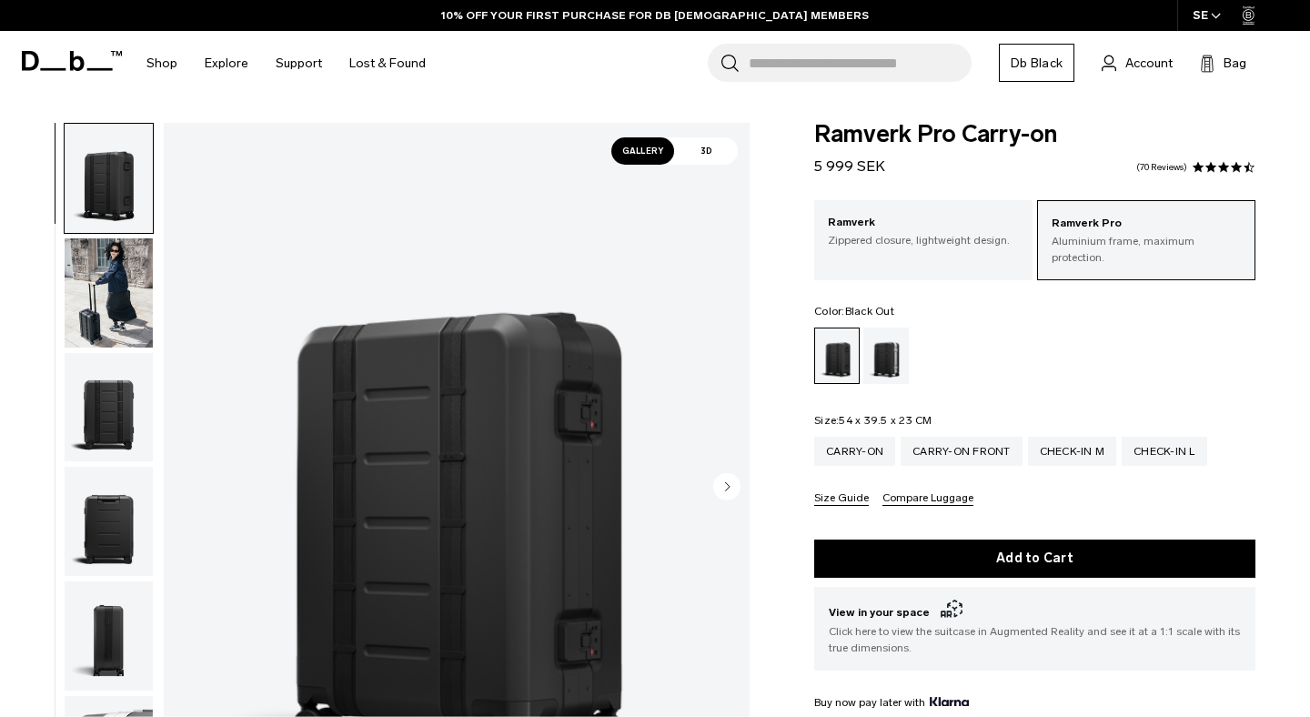
click at [715, 154] on span "3D" at bounding box center [706, 150] width 64 height 27
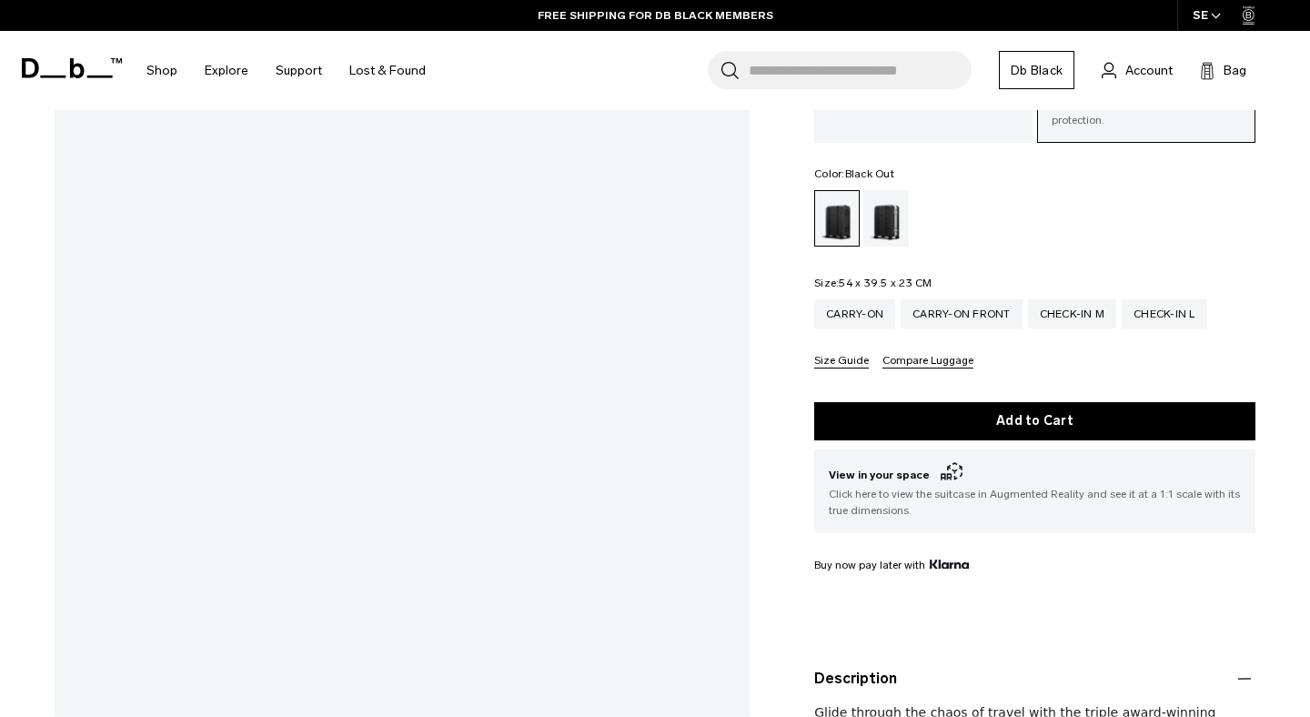
scroll to position [139, 0]
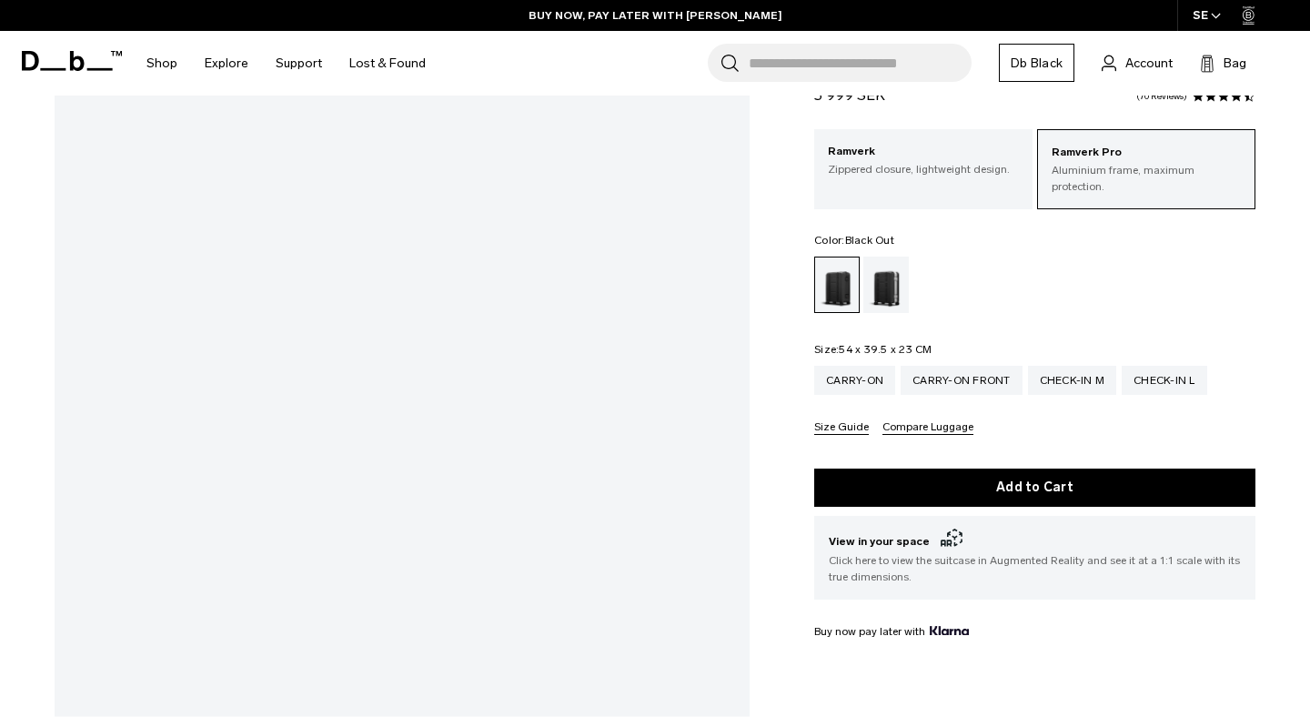
scroll to position [0, 0]
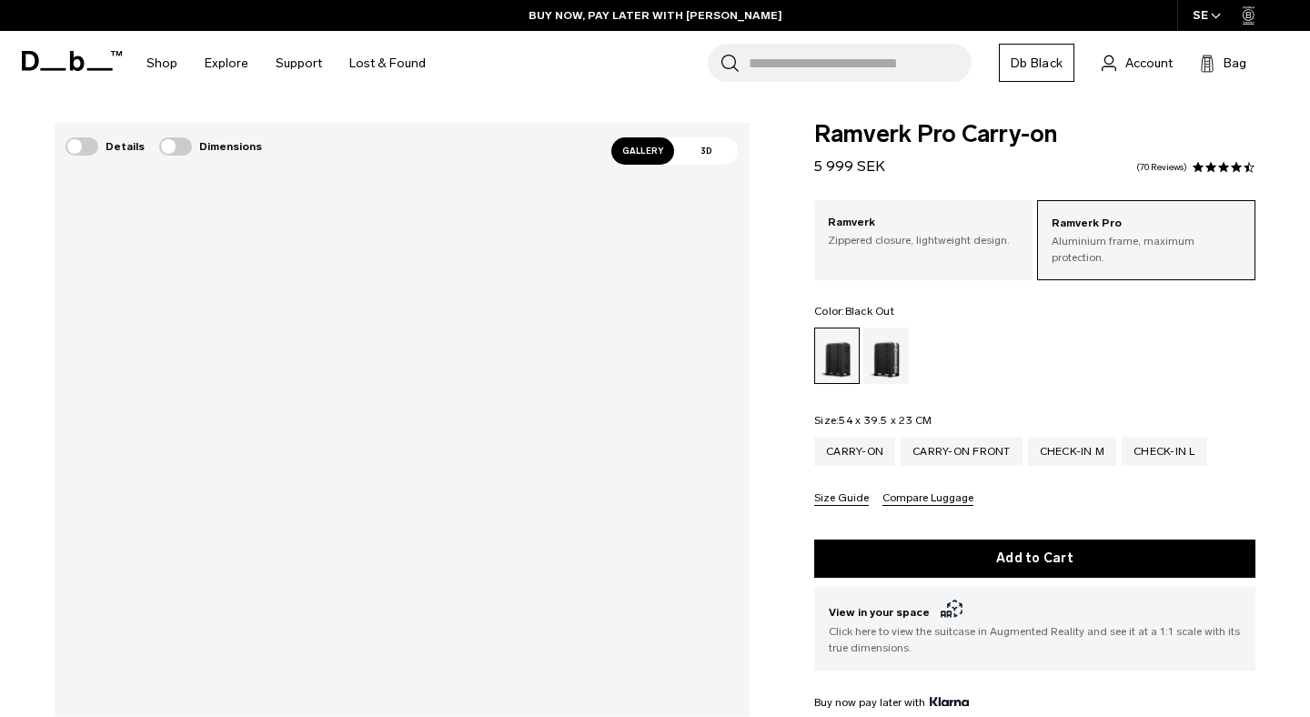
click at [646, 156] on span "Gallery" at bounding box center [643, 150] width 64 height 27
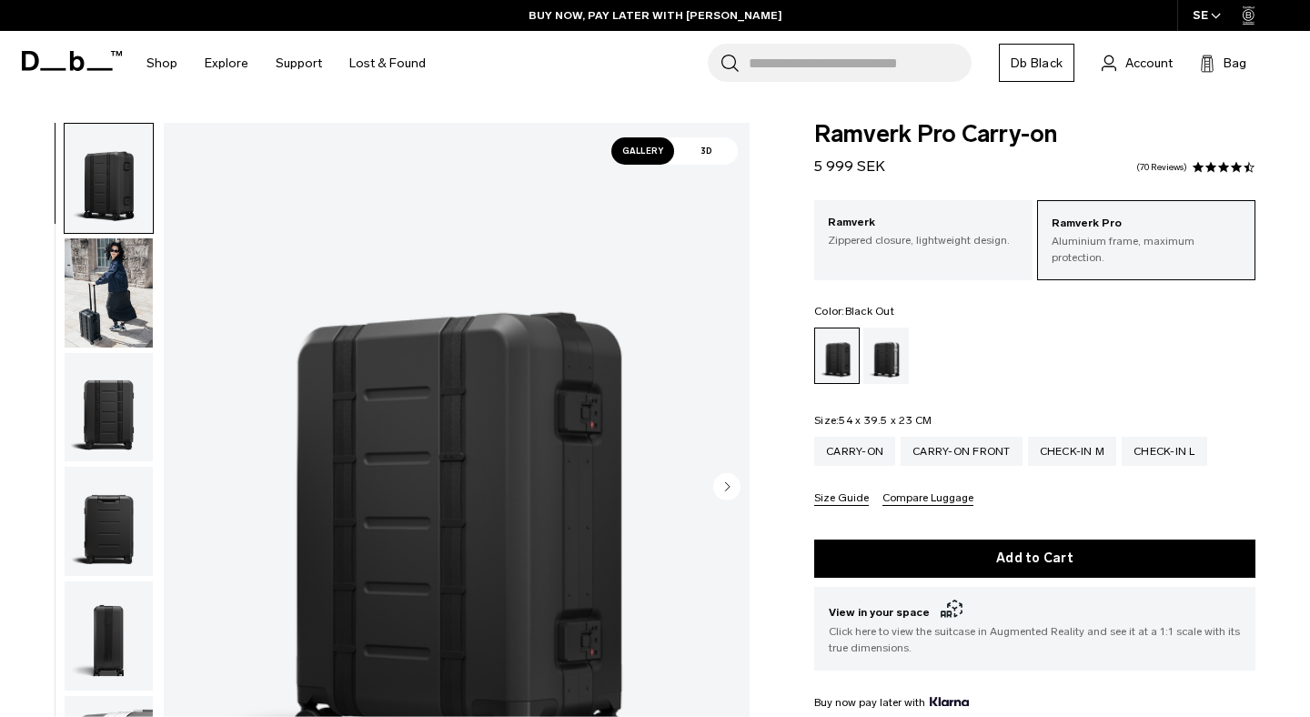
click at [681, 158] on span "3D" at bounding box center [706, 150] width 64 height 27
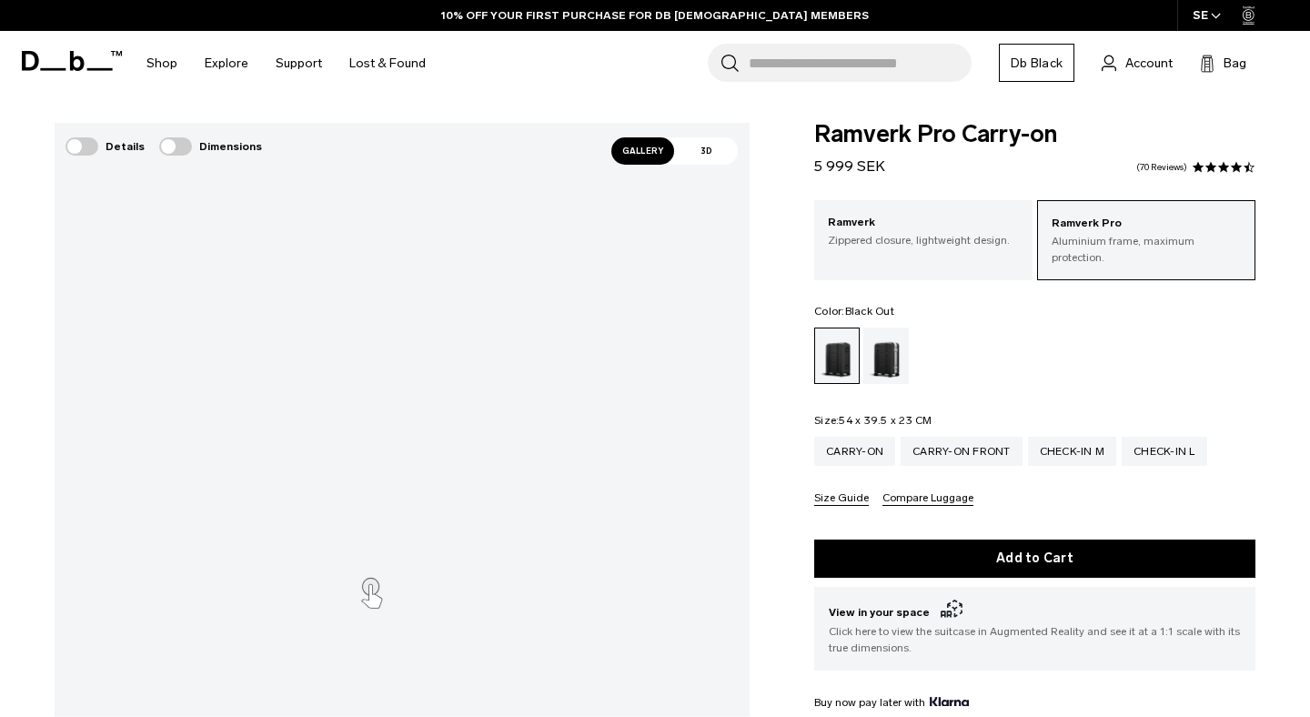
click at [657, 157] on span "Gallery" at bounding box center [643, 150] width 64 height 27
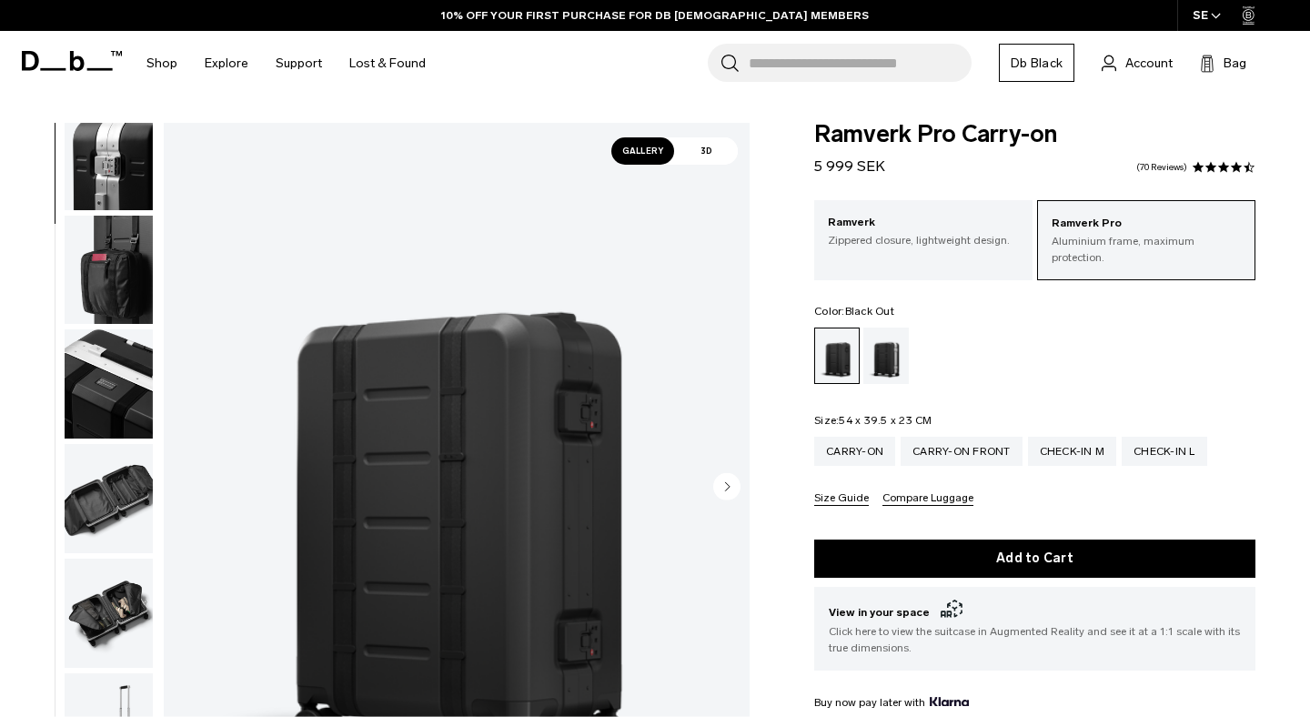
click at [118, 496] on img "button" at bounding box center [109, 498] width 88 height 109
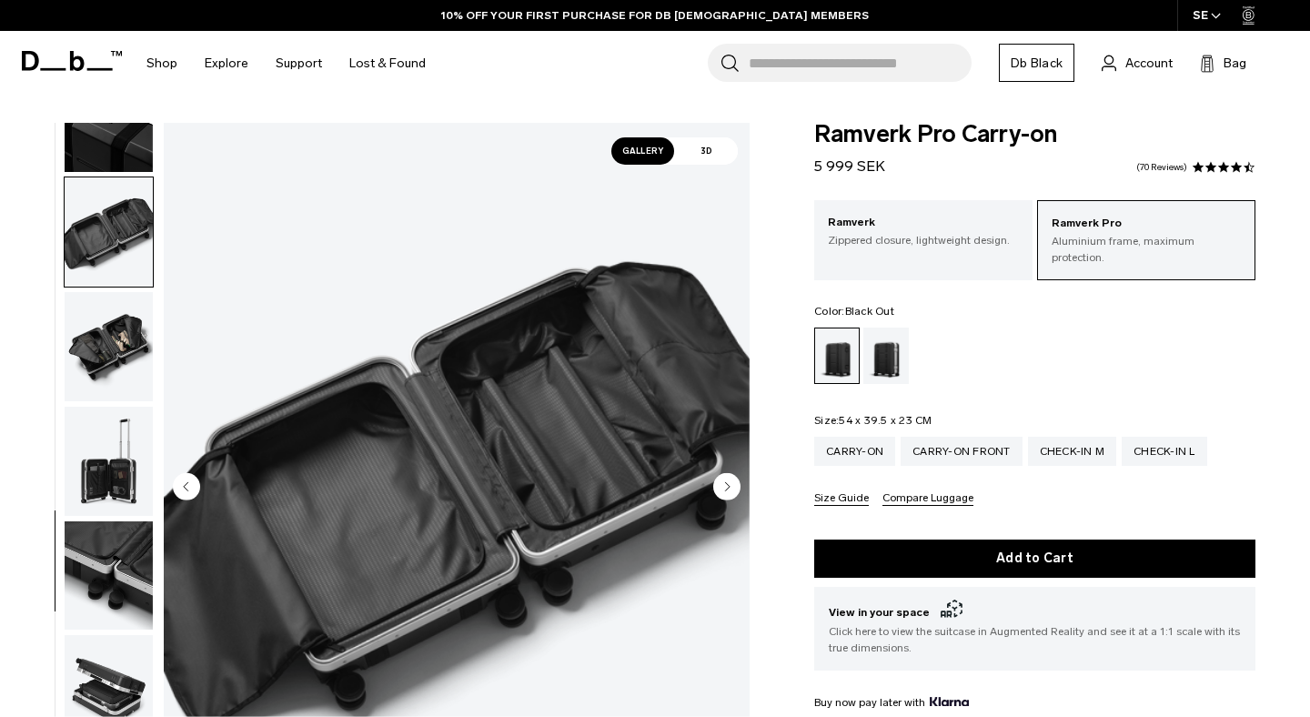
scroll to position [867, 0]
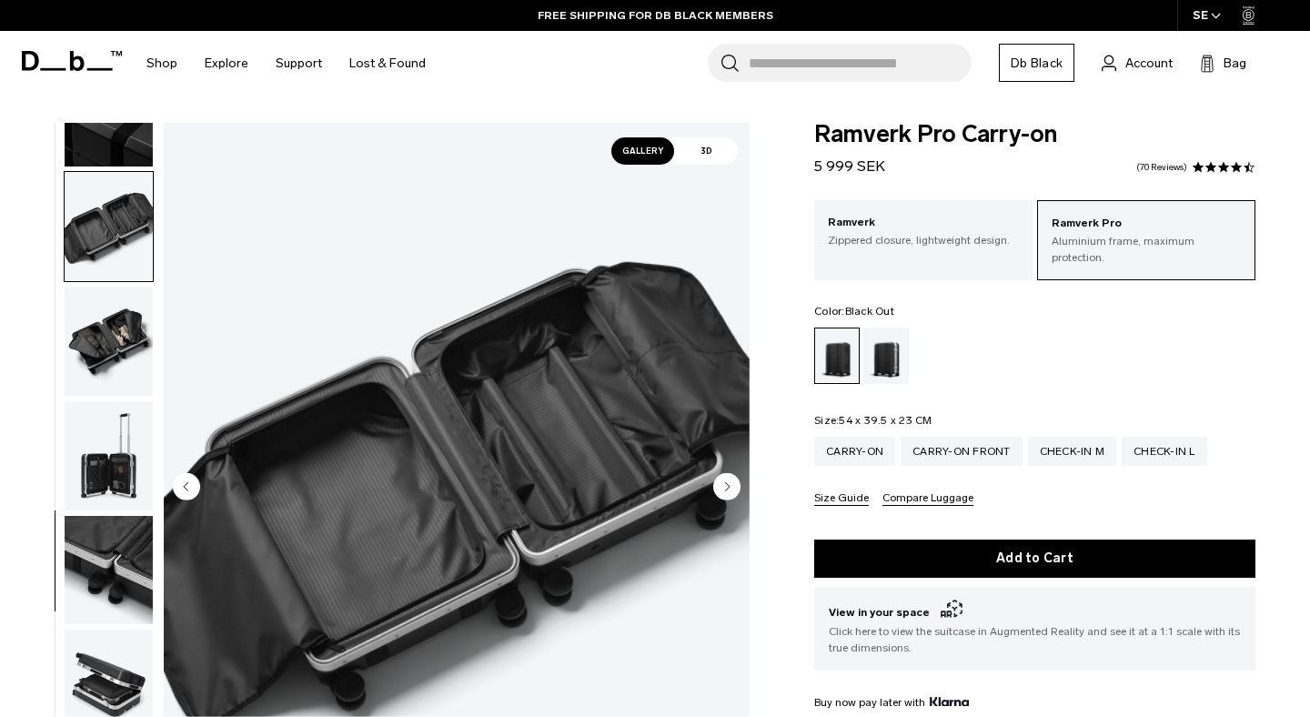
click at [120, 333] on img "button" at bounding box center [109, 340] width 88 height 109
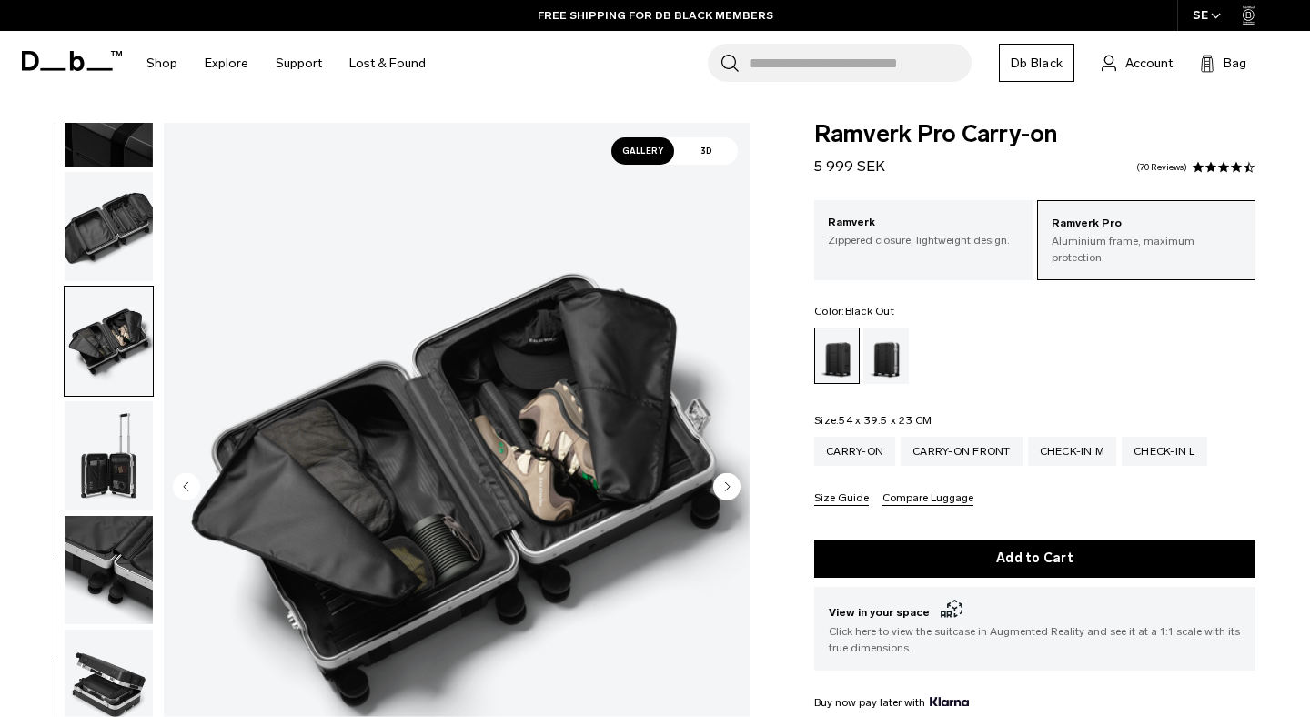
click at [125, 460] on img "button" at bounding box center [109, 455] width 88 height 109
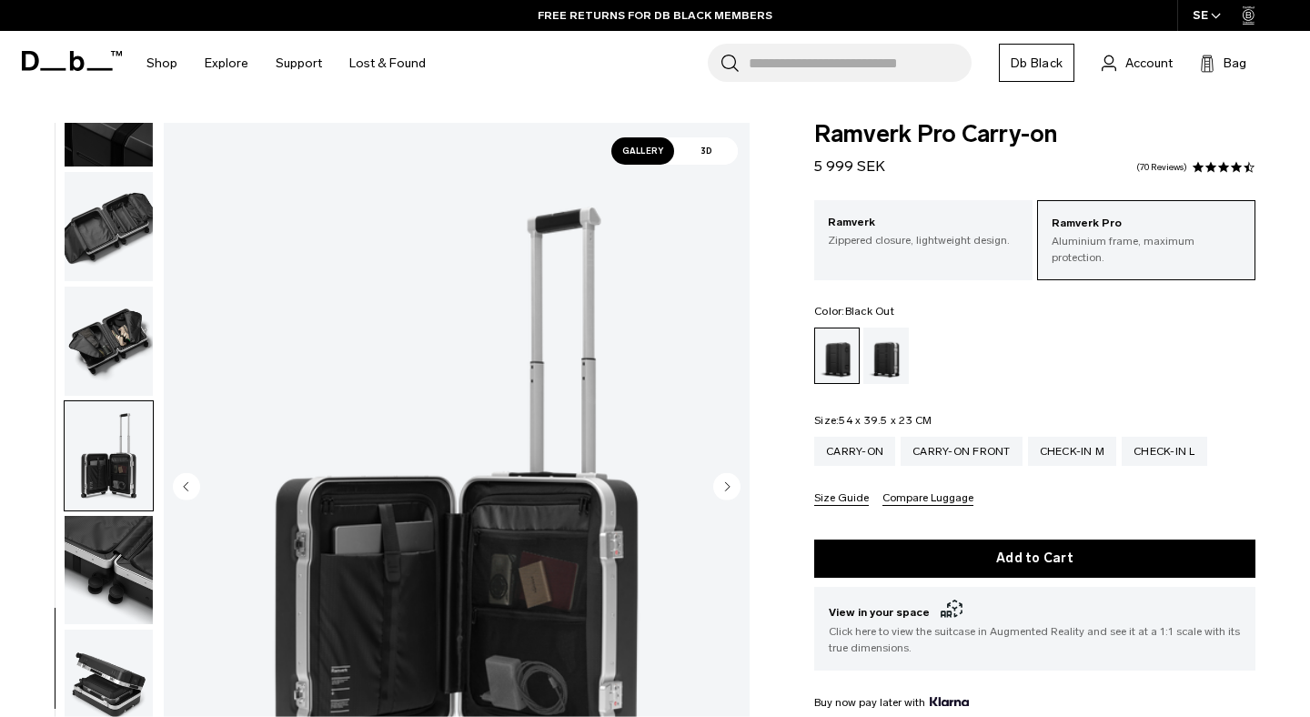
click at [115, 553] on img "button" at bounding box center [109, 570] width 88 height 109
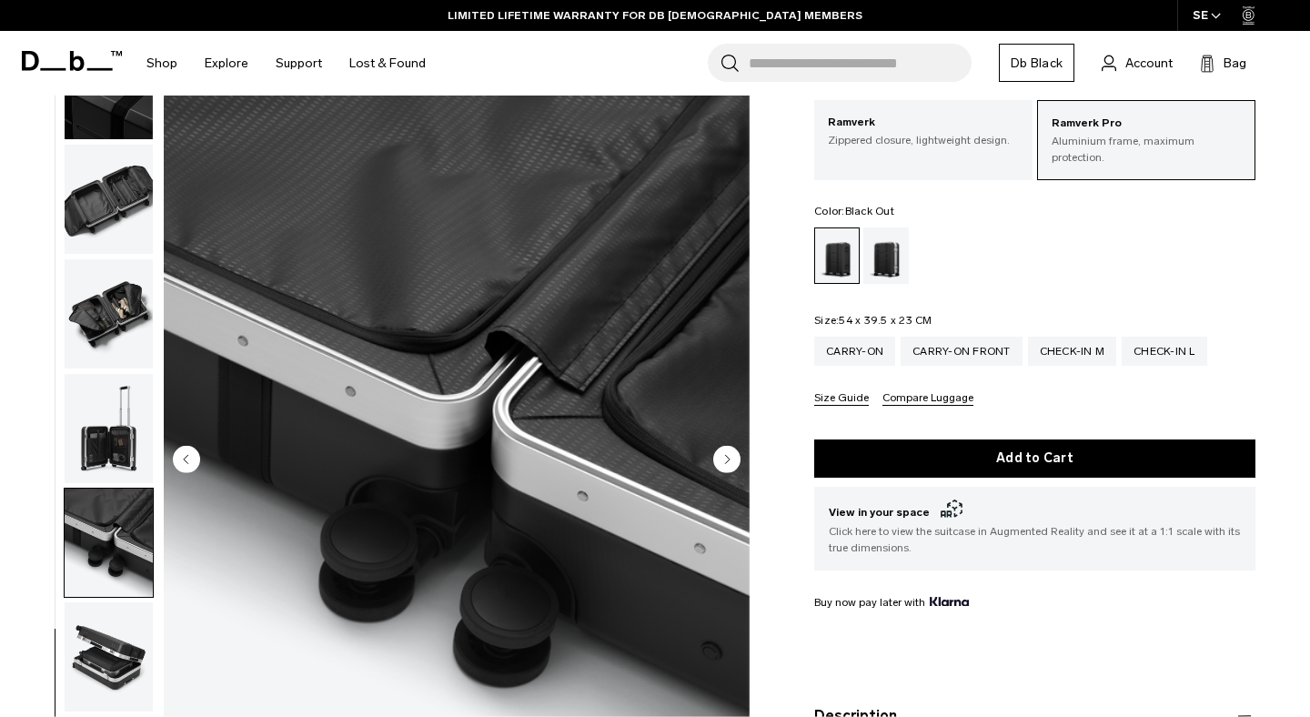
scroll to position [103, 0]
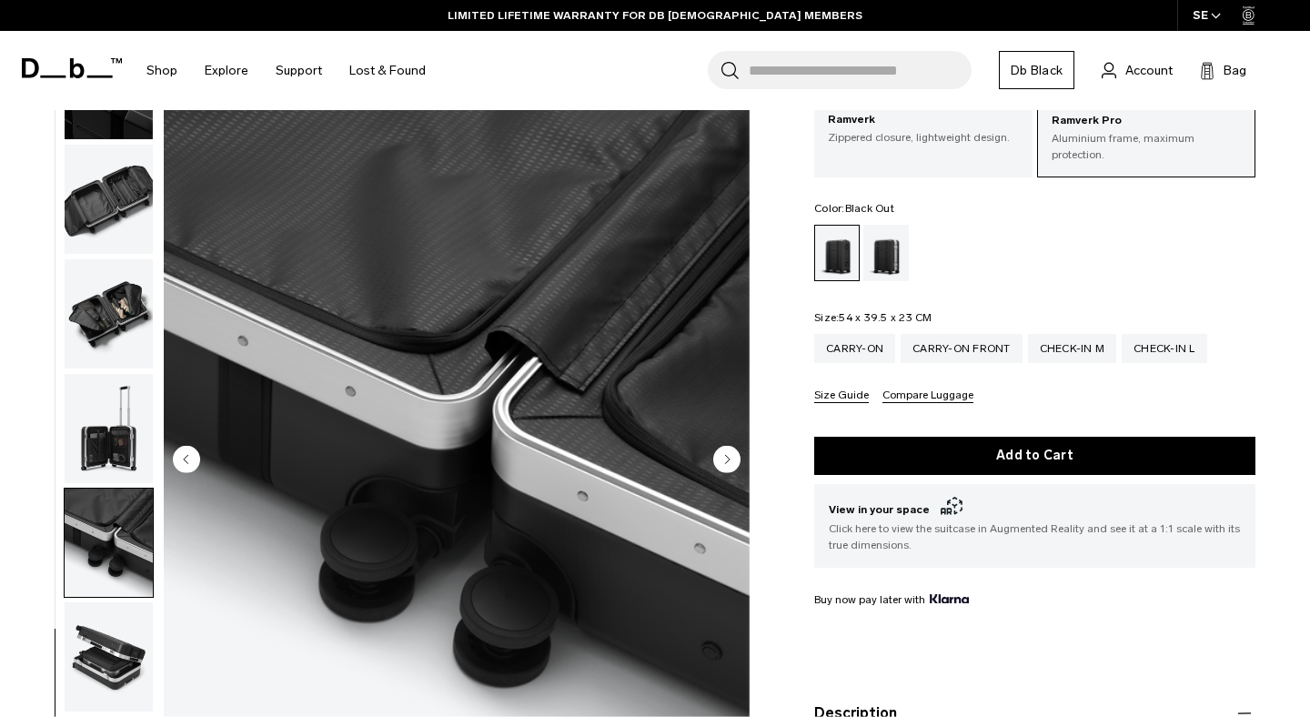
click at [115, 634] on img "button" at bounding box center [109, 656] width 88 height 109
